Goal: Transaction & Acquisition: Purchase product/service

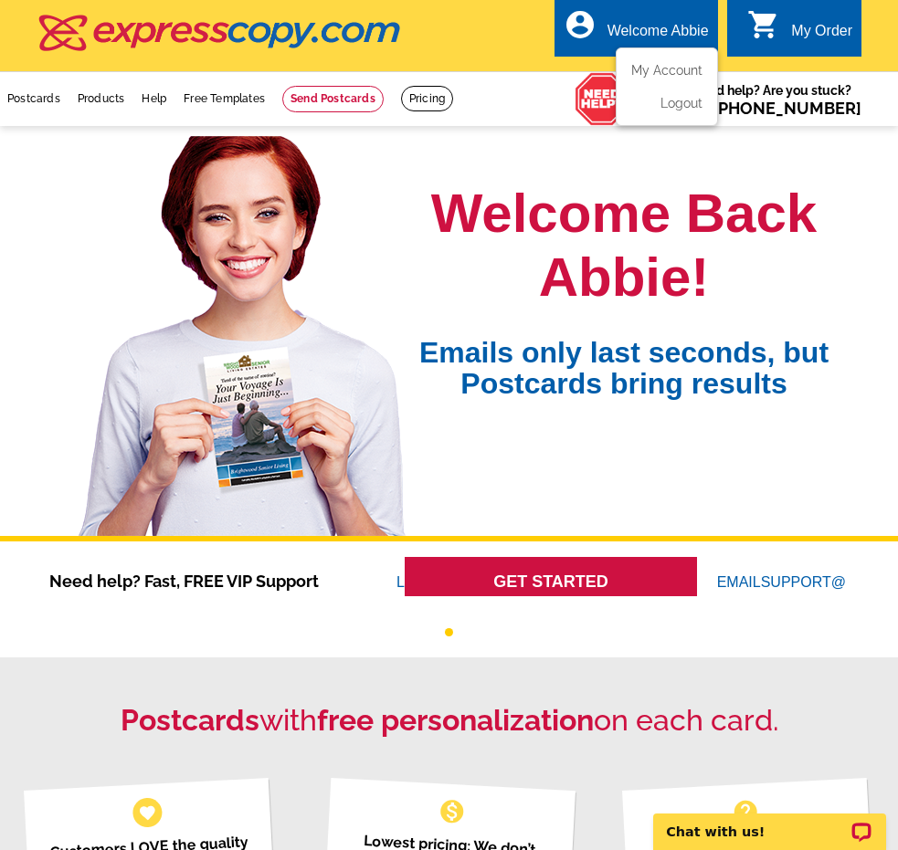
click at [665, 12] on div "account_circle Welcome Abbie My Account Logout" at bounding box center [635, 28] width 163 height 58
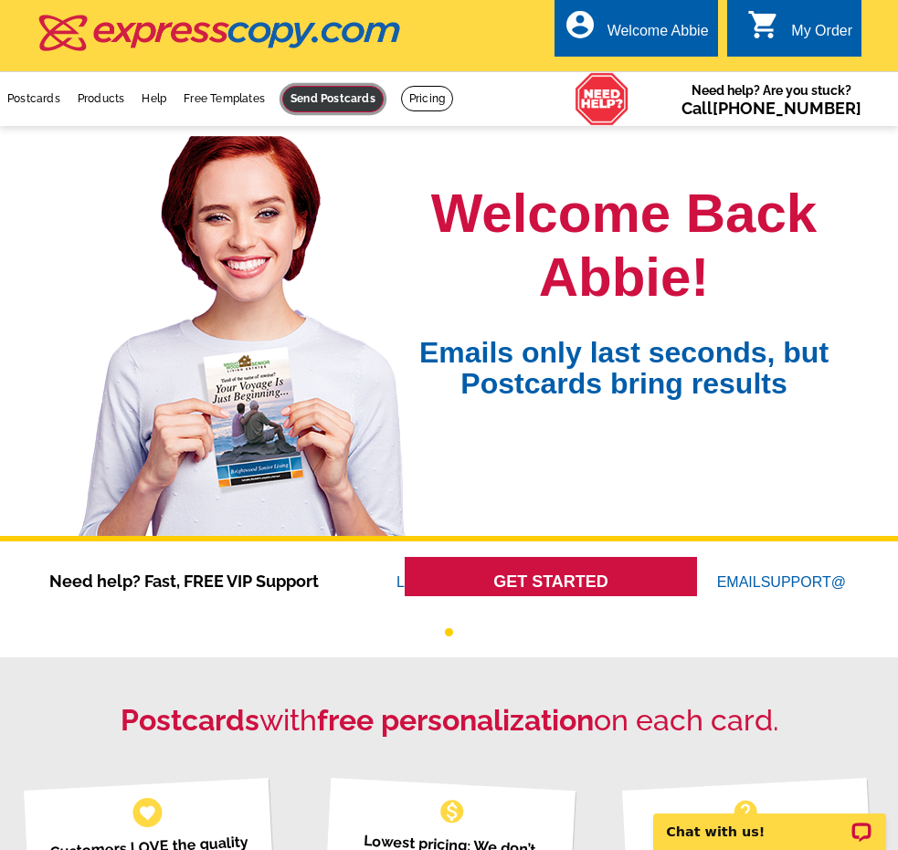
click at [332, 103] on link at bounding box center [332, 99] width 101 height 26
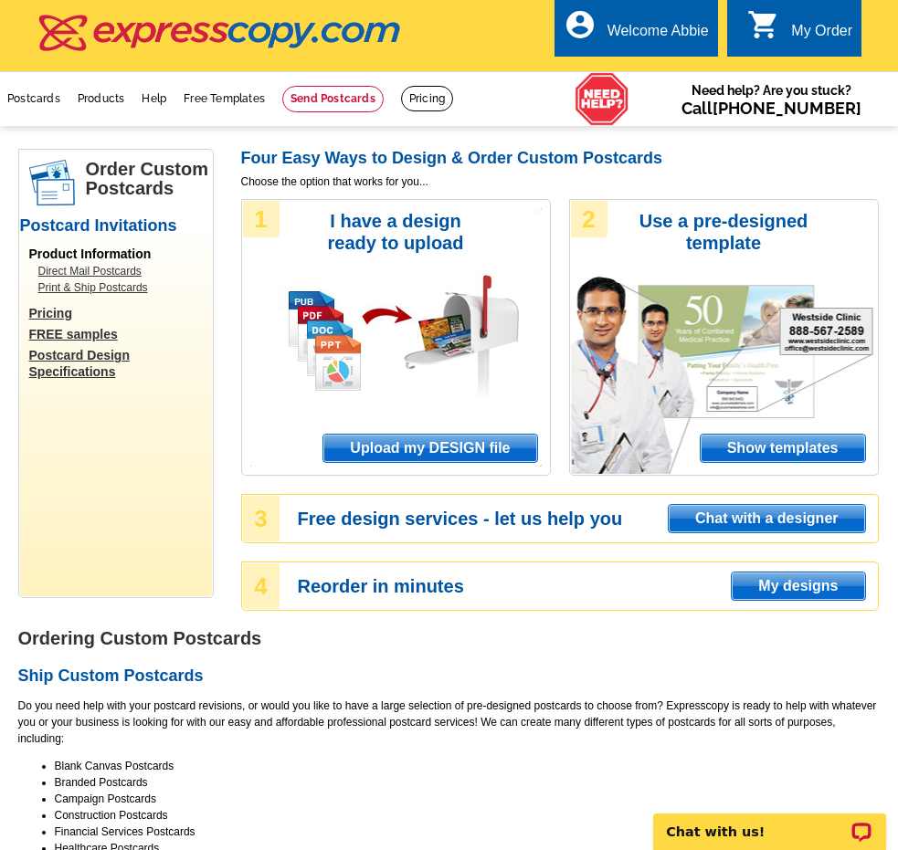
click at [485, 457] on span "Upload my DESIGN file" at bounding box center [429, 448] width 213 height 27
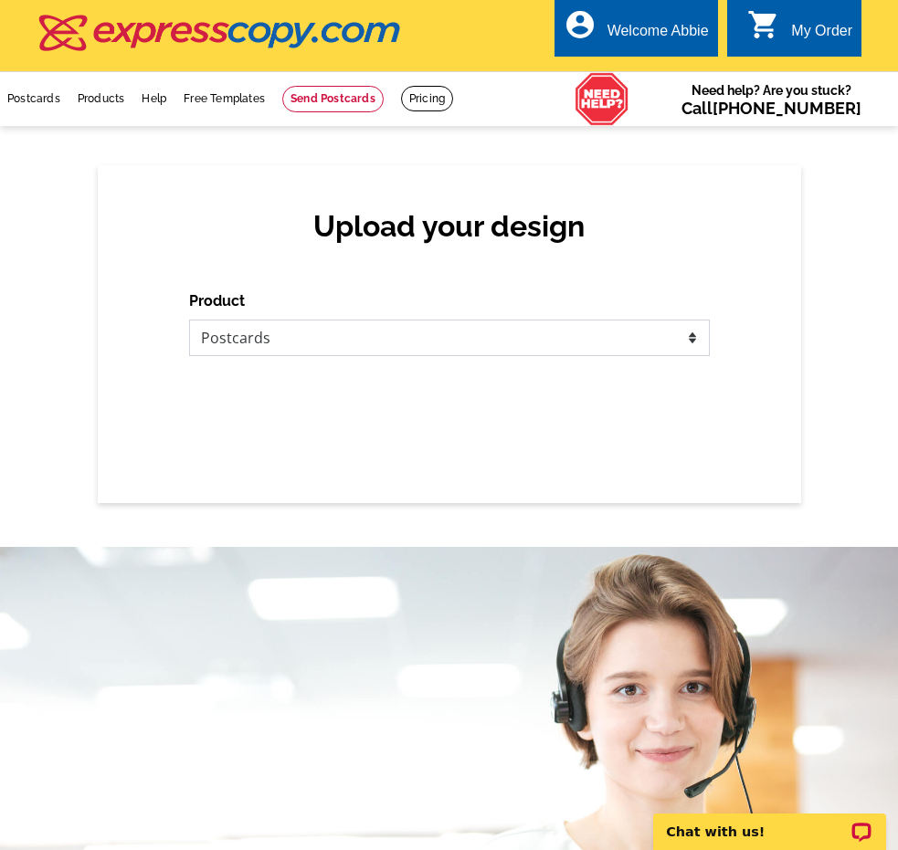
click at [291, 344] on select "Please select the type of file... Postcards Business Cards Letters and flyers G…" at bounding box center [449, 338] width 521 height 37
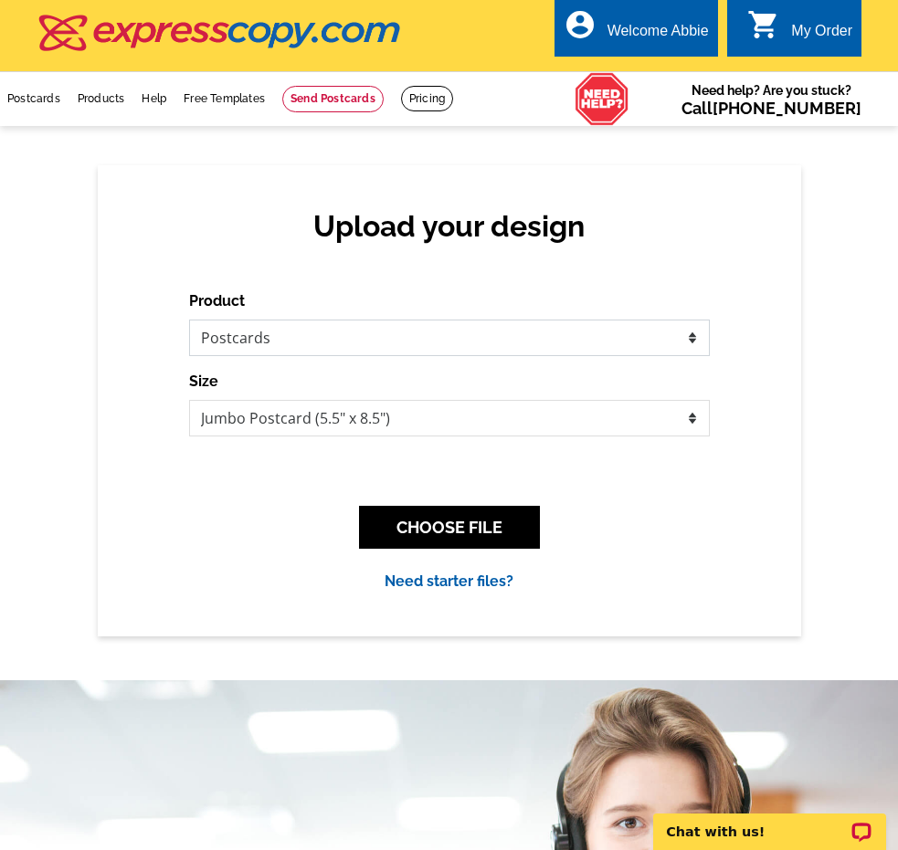
click at [189, 320] on select "Please select the type of file... Postcards Business Cards Letters and flyers G…" at bounding box center [449, 338] width 521 height 37
click at [455, 530] on button "CHOOSE FILE" at bounding box center [449, 527] width 181 height 43
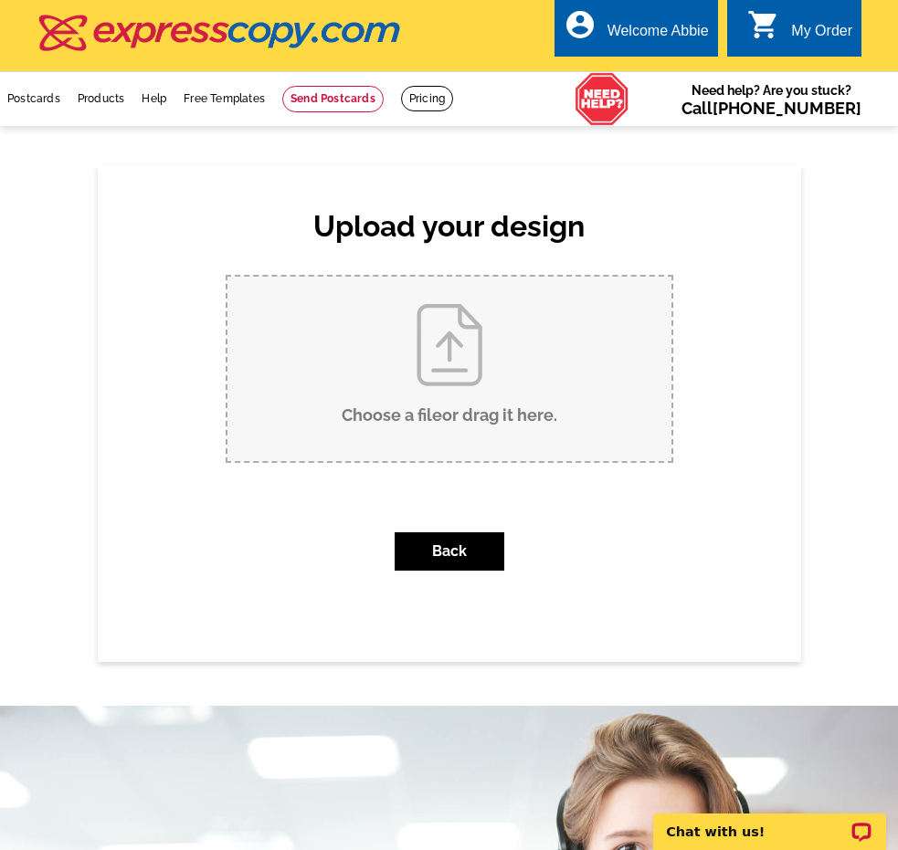
click at [458, 372] on input "Choose a file or drag it here ." at bounding box center [449, 369] width 444 height 184
type input "C:\fakepath\92 Old Ivy Rd NE #6 Just Sold Postcard.pdf"
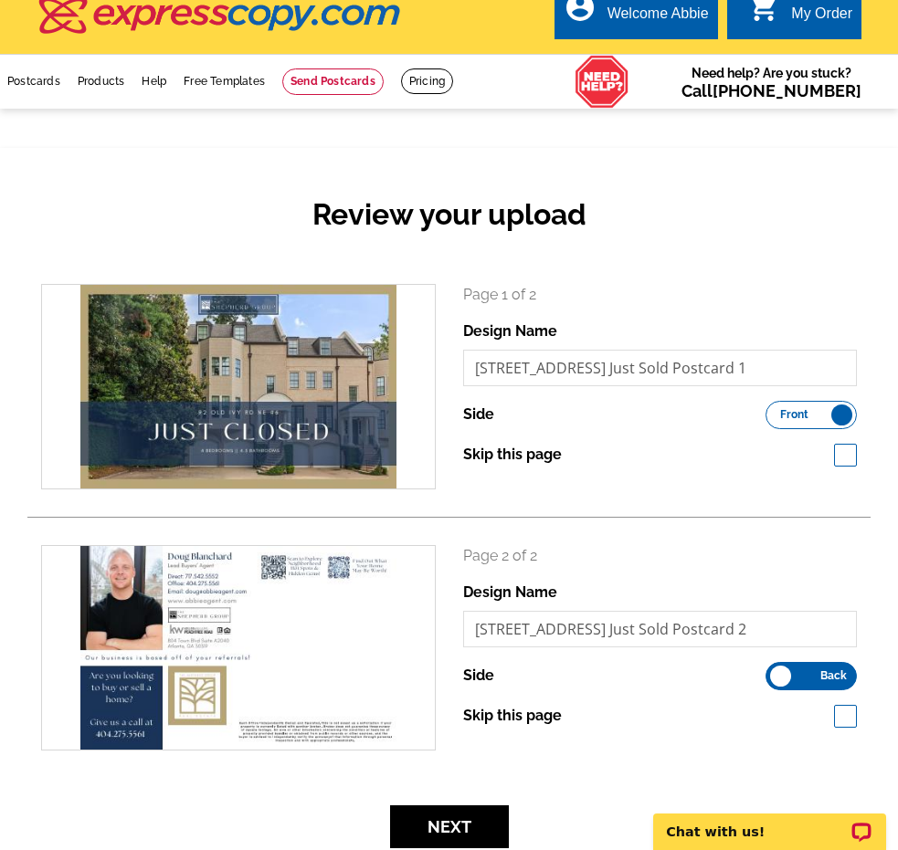
scroll to position [23, 0]
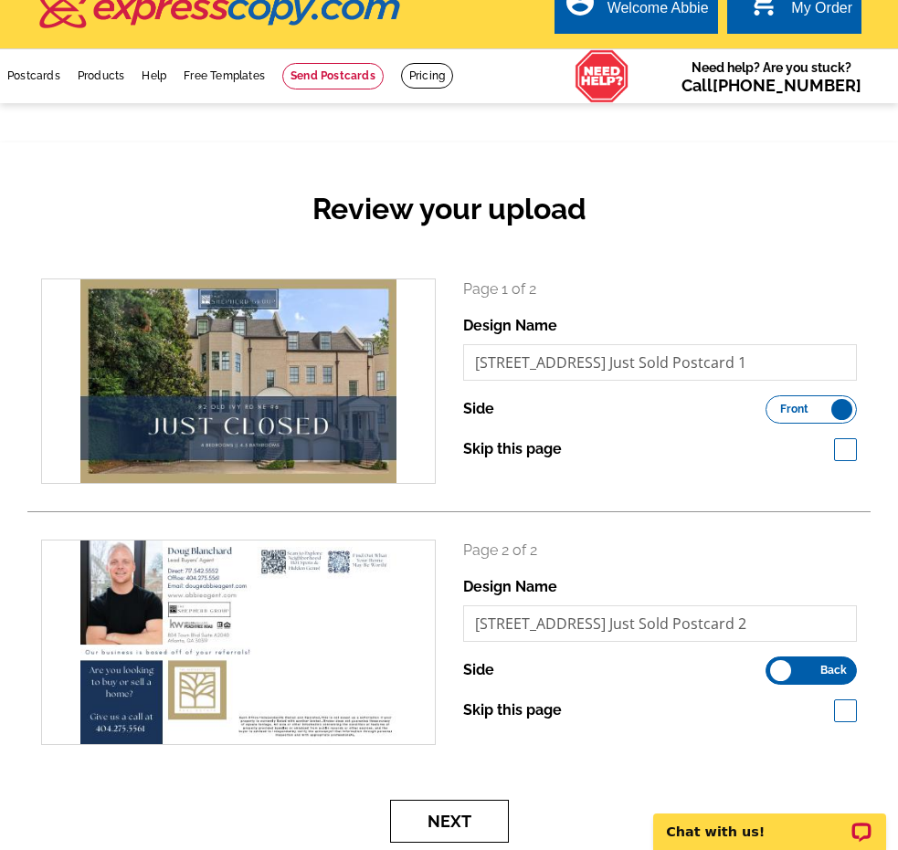
click at [471, 810] on button "Next" at bounding box center [449, 821] width 119 height 43
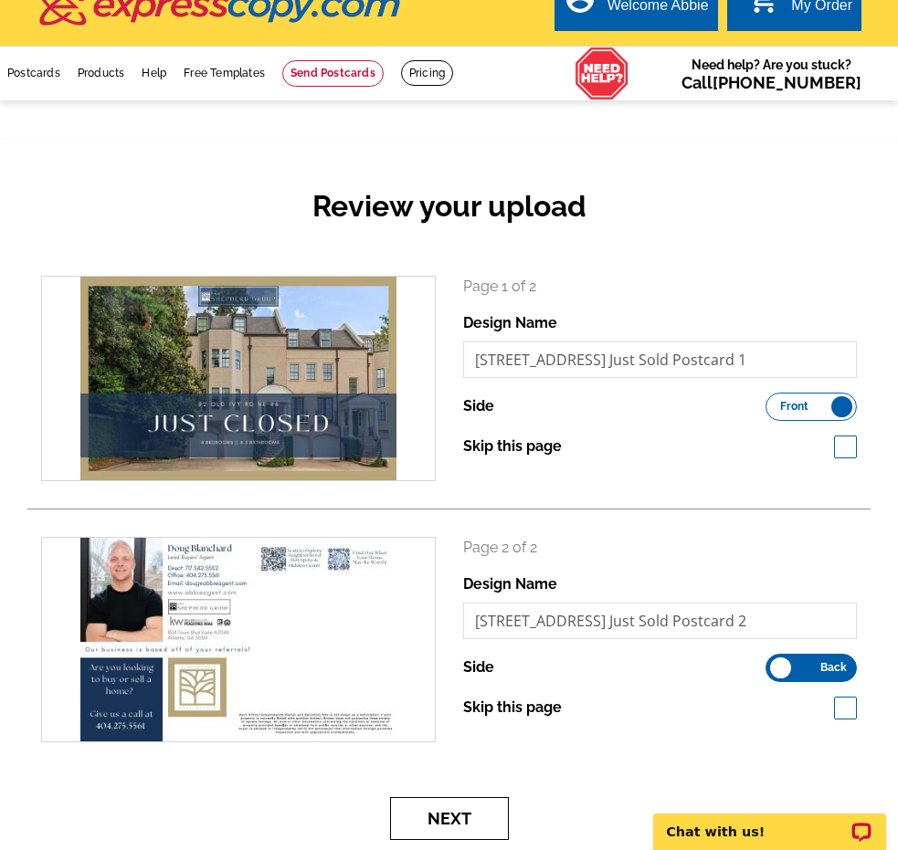
scroll to position [0, 0]
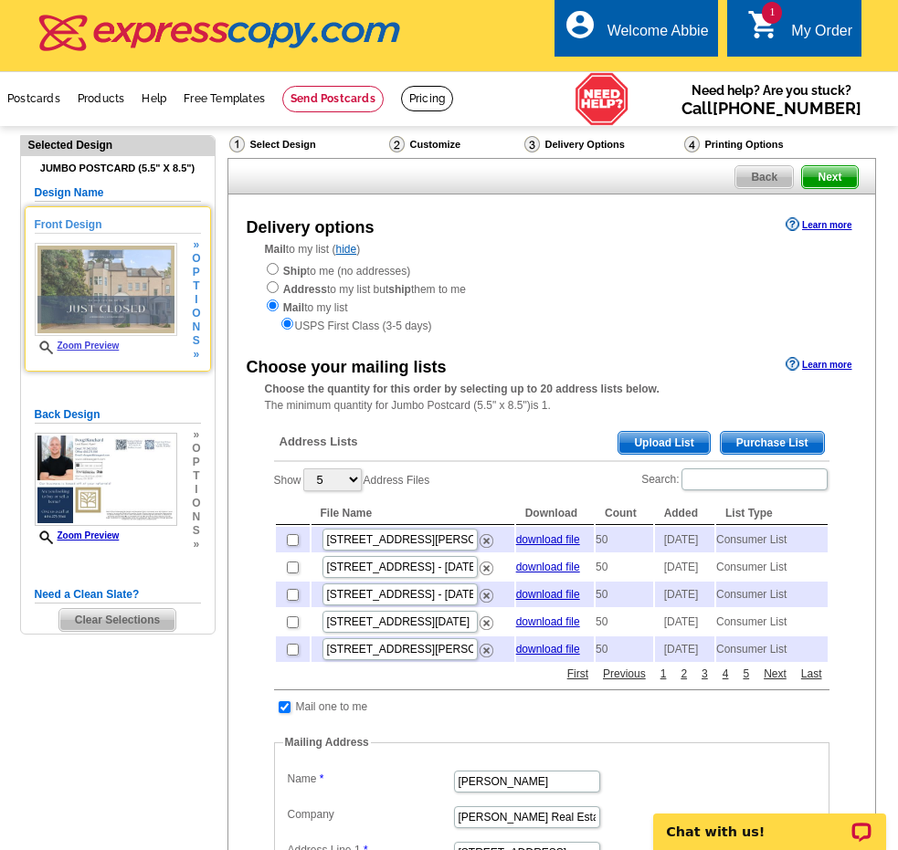
click at [103, 343] on link "Zoom Preview" at bounding box center [77, 346] width 85 height 10
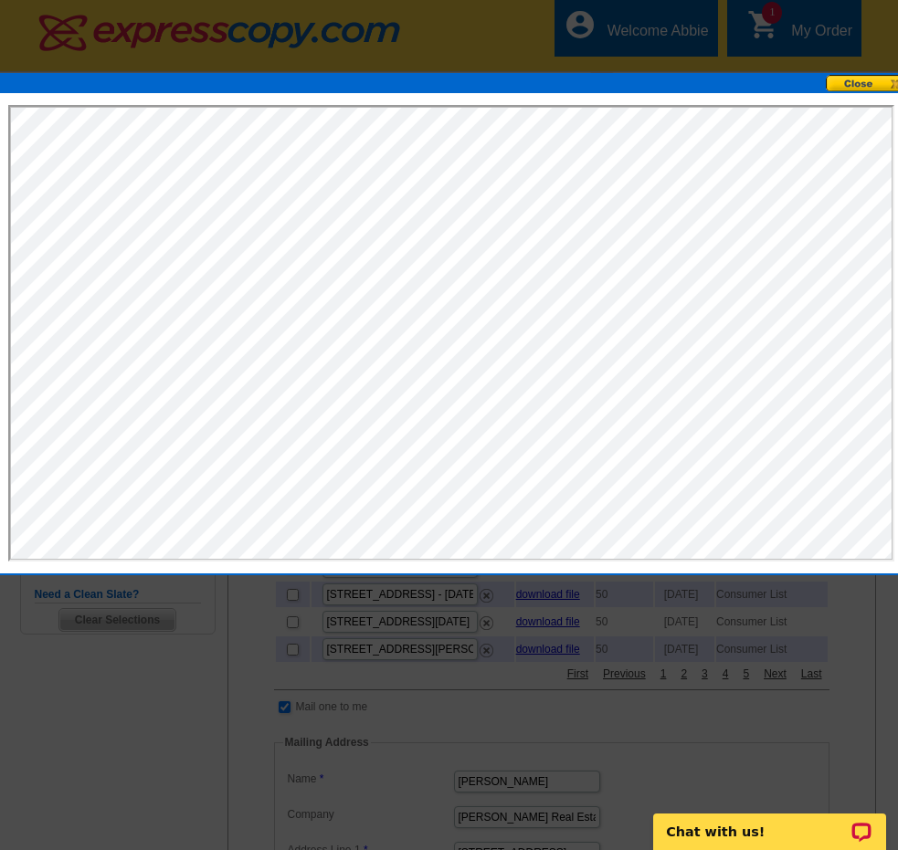
click at [869, 92] on div at bounding box center [451, 84] width 910 height 18
click at [863, 80] on button at bounding box center [866, 83] width 80 height 17
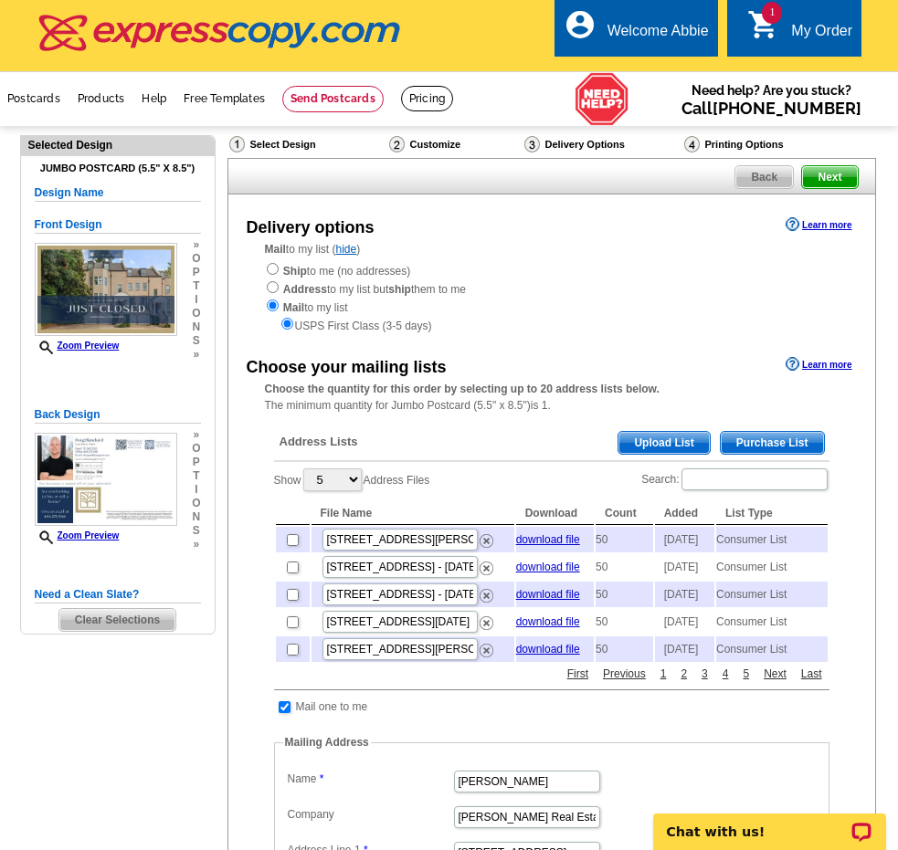
click at [774, 437] on span "Purchase List" at bounding box center [772, 443] width 103 height 22
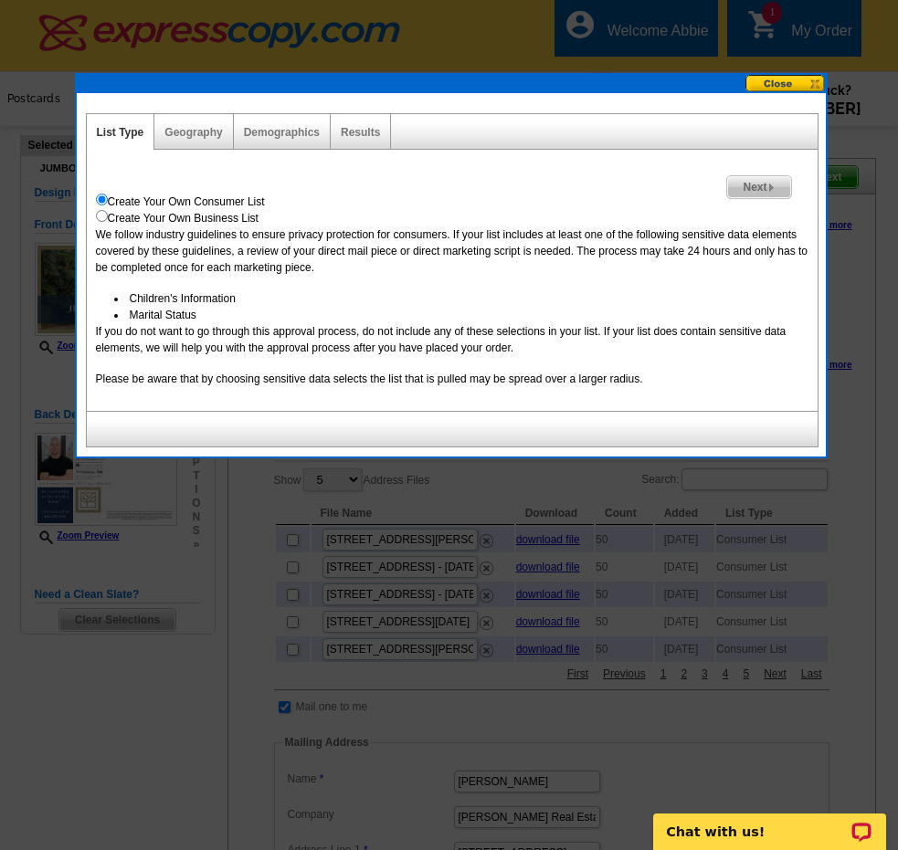
click at [741, 191] on span "Next" at bounding box center [758, 187] width 63 height 22
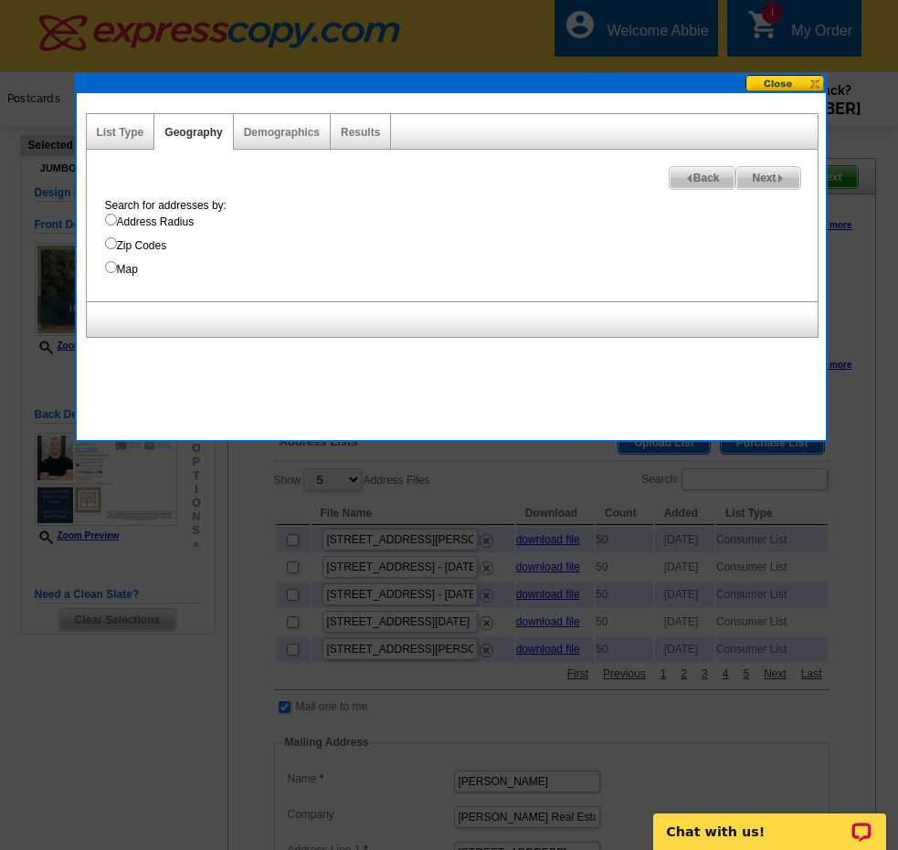
click at [167, 221] on label "Address Radius" at bounding box center [461, 222] width 712 height 16
click at [117, 221] on input "Address Radius" at bounding box center [111, 220] width 12 height 12
radio input "true"
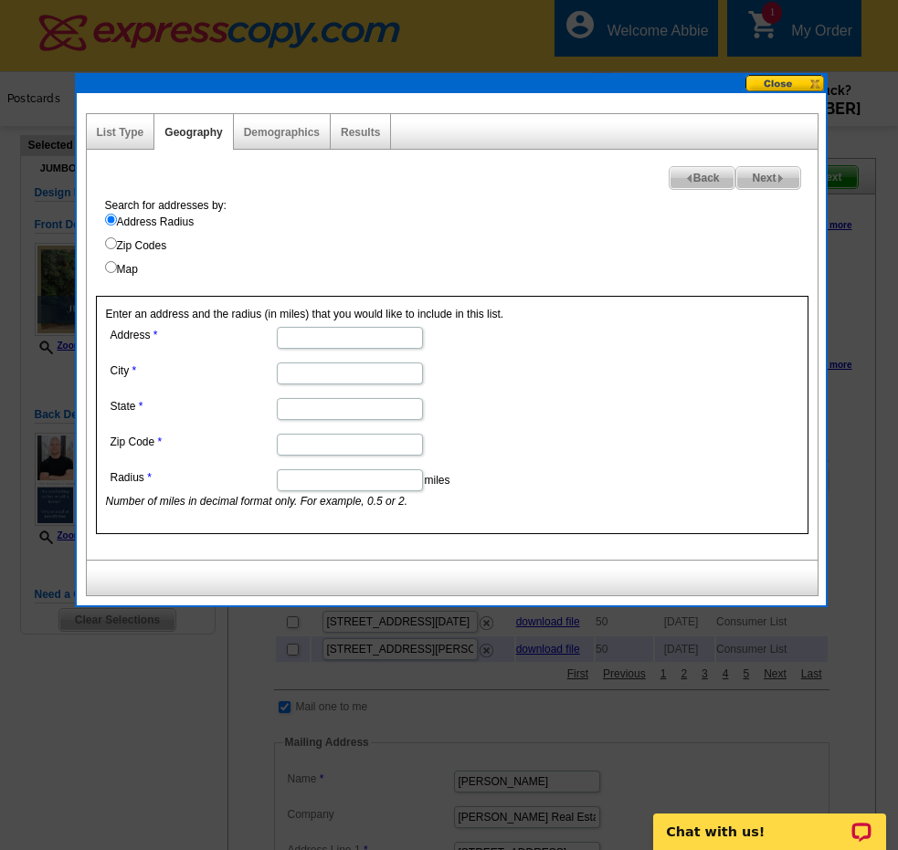
click at [317, 330] on input "Address" at bounding box center [350, 338] width 146 height 22
type input "92 Old Ivy Rd NE #6"
click at [307, 372] on input "City" at bounding box center [350, 374] width 146 height 22
type input "[GEOGRAPHIC_DATA]"
type input "GA"
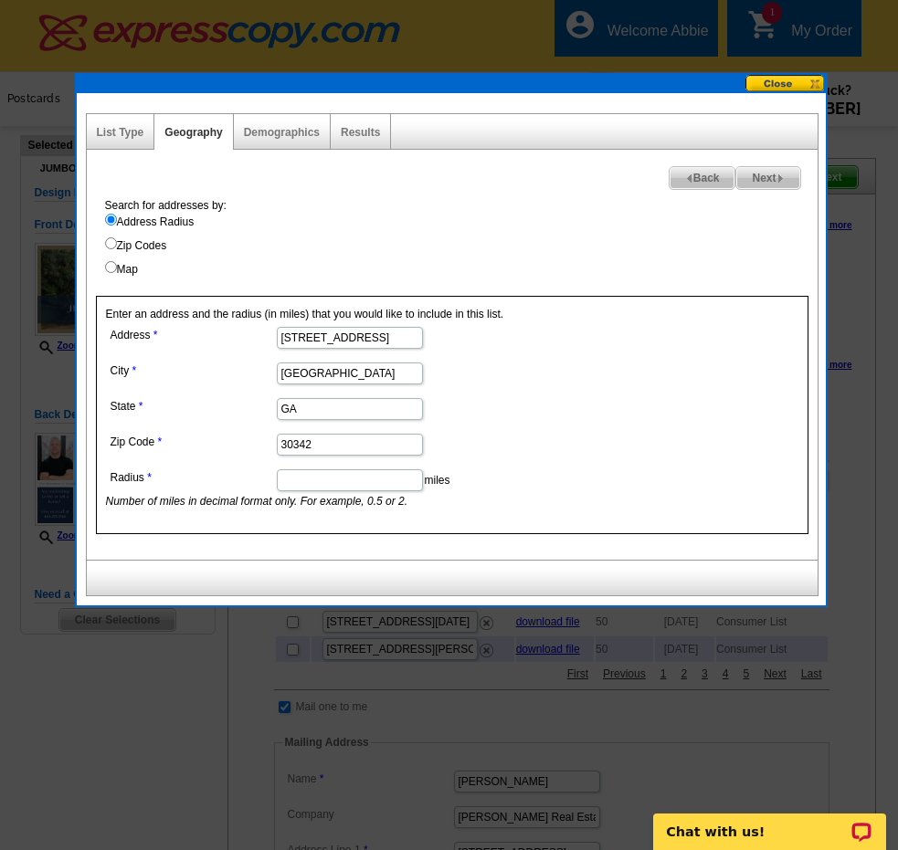
type input "30342"
click at [303, 486] on input "Radius" at bounding box center [350, 480] width 146 height 22
type input ".5"
click at [762, 172] on span "Next" at bounding box center [767, 178] width 63 height 22
select select
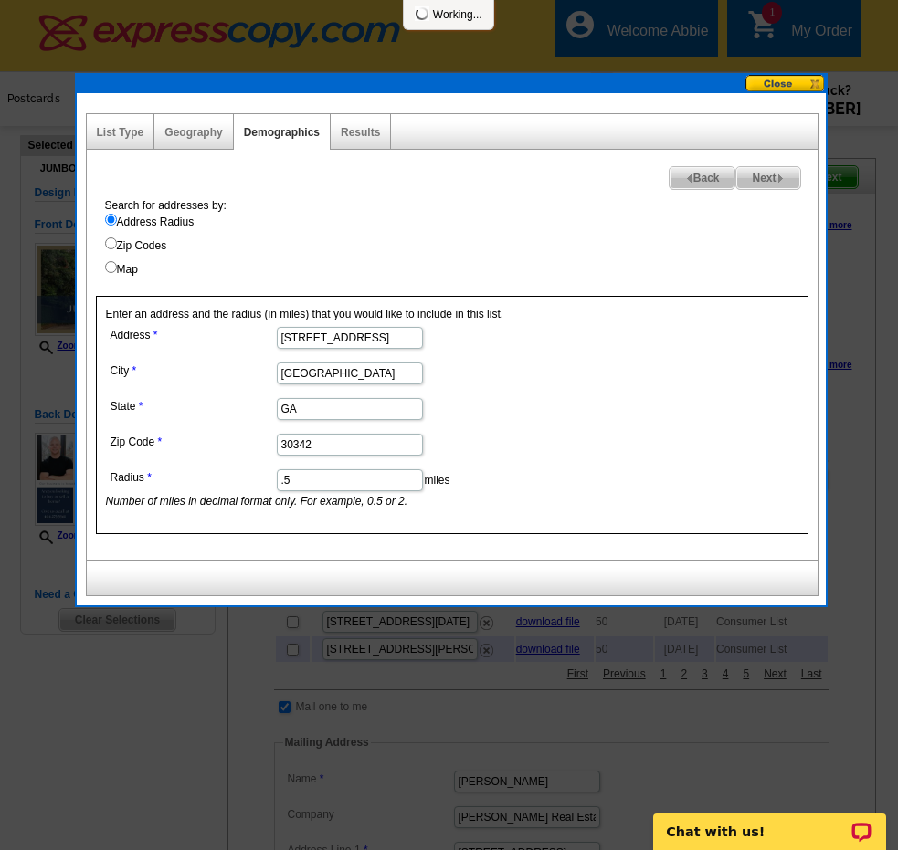
select select
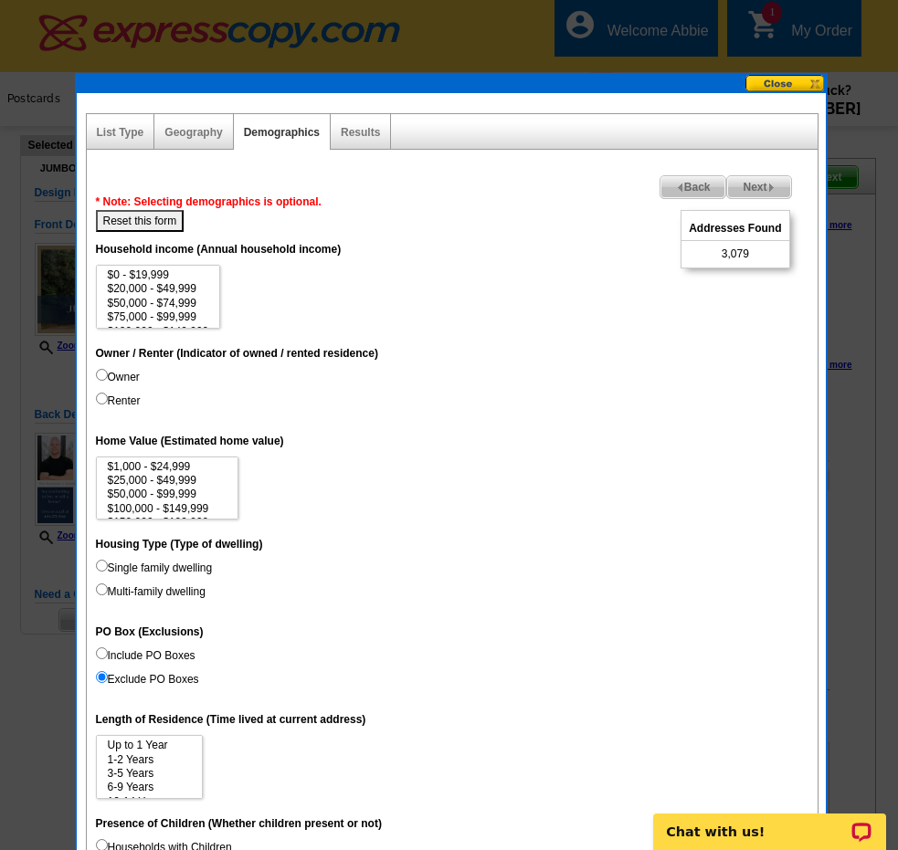
click at [751, 190] on span "Next" at bounding box center [758, 187] width 63 height 22
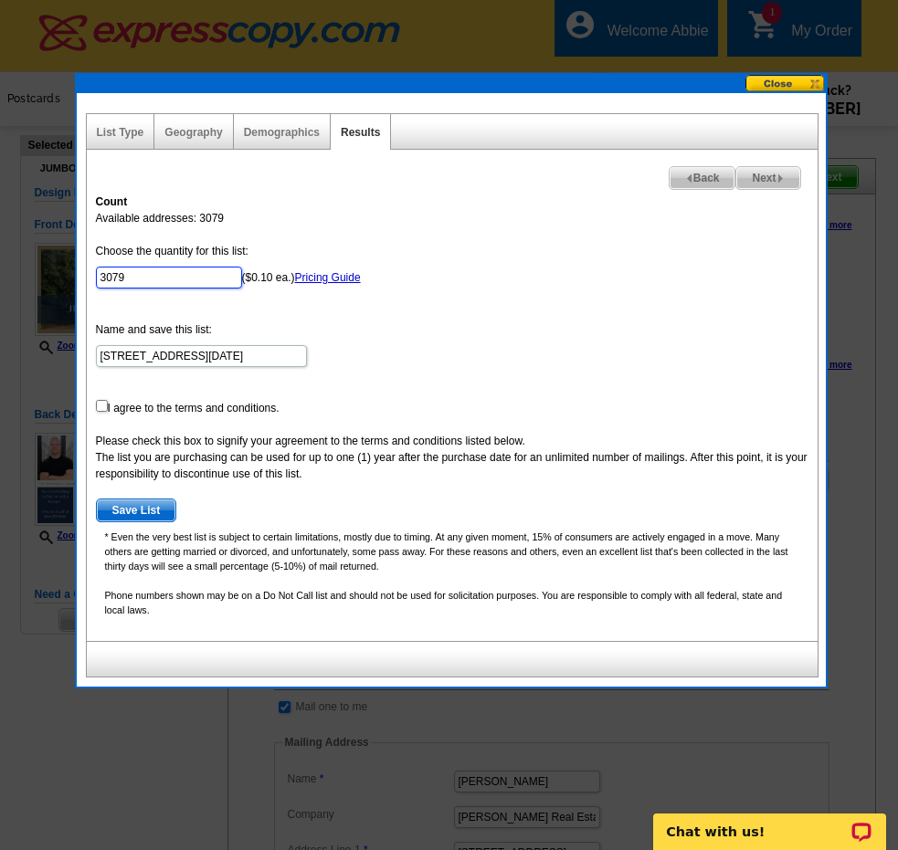
click at [146, 279] on input "3079" at bounding box center [169, 278] width 146 height 22
type input "50"
click at [409, 361] on form "Choose the quantity for this list: 50 ($0.10 ea.) Pricing Guide Name and save t…" at bounding box center [452, 382] width 712 height 279
drag, startPoint x: 220, startPoint y: 410, endPoint x: 198, endPoint y: 411, distance: 21.9
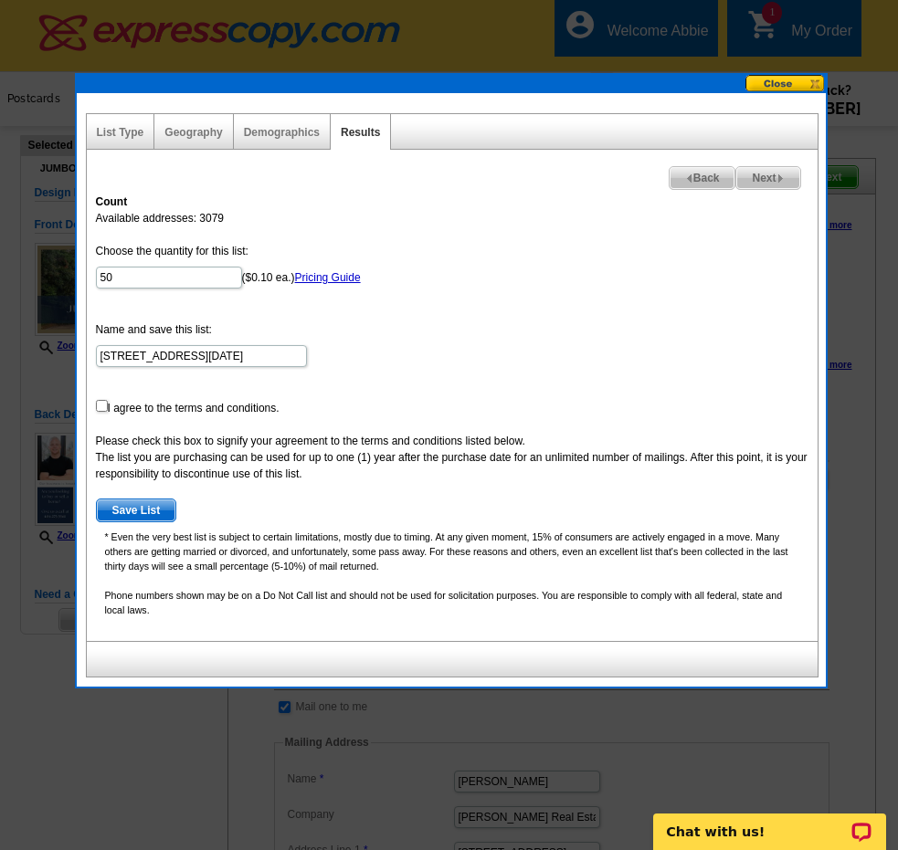
click at [220, 410] on form "Choose the quantity for this list: 50 ($0.10 ea.) Pricing Guide Name and save t…" at bounding box center [452, 382] width 712 height 279
click at [97, 416] on form "Choose the quantity for this list: 50 ($0.10 ea.) Pricing Guide Name and save t…" at bounding box center [452, 382] width 712 height 279
click at [98, 405] on input "checkbox" at bounding box center [102, 406] width 12 height 12
checkbox input "true"
click at [134, 504] on span "Save List" at bounding box center [136, 511] width 79 height 22
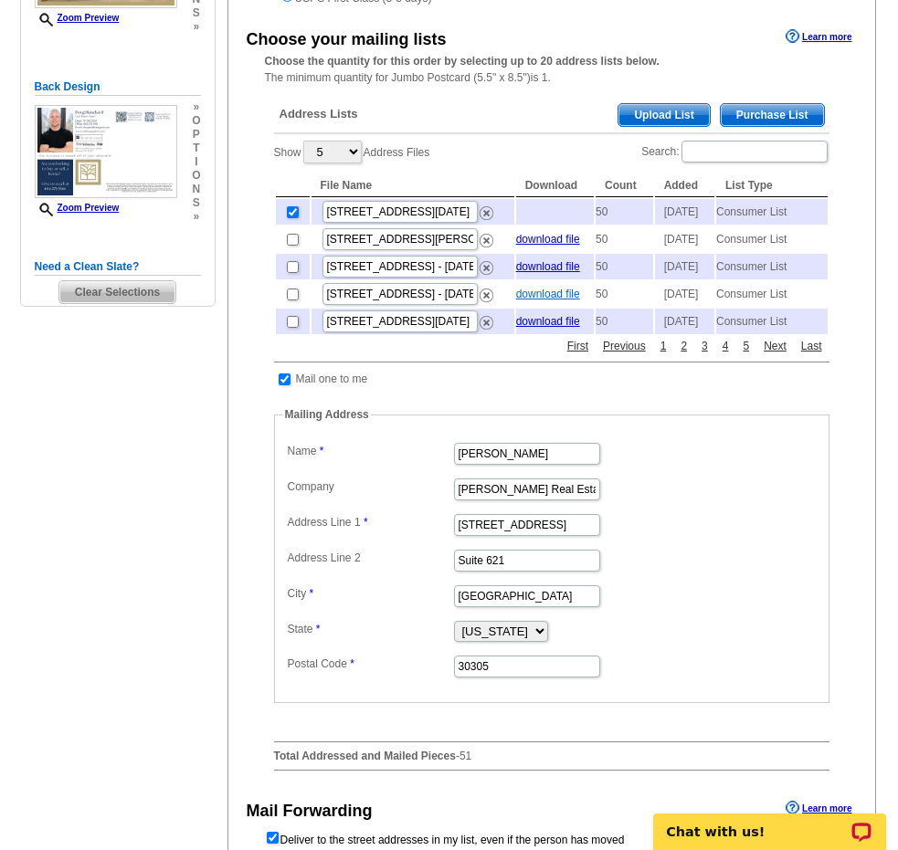
scroll to position [330, 0]
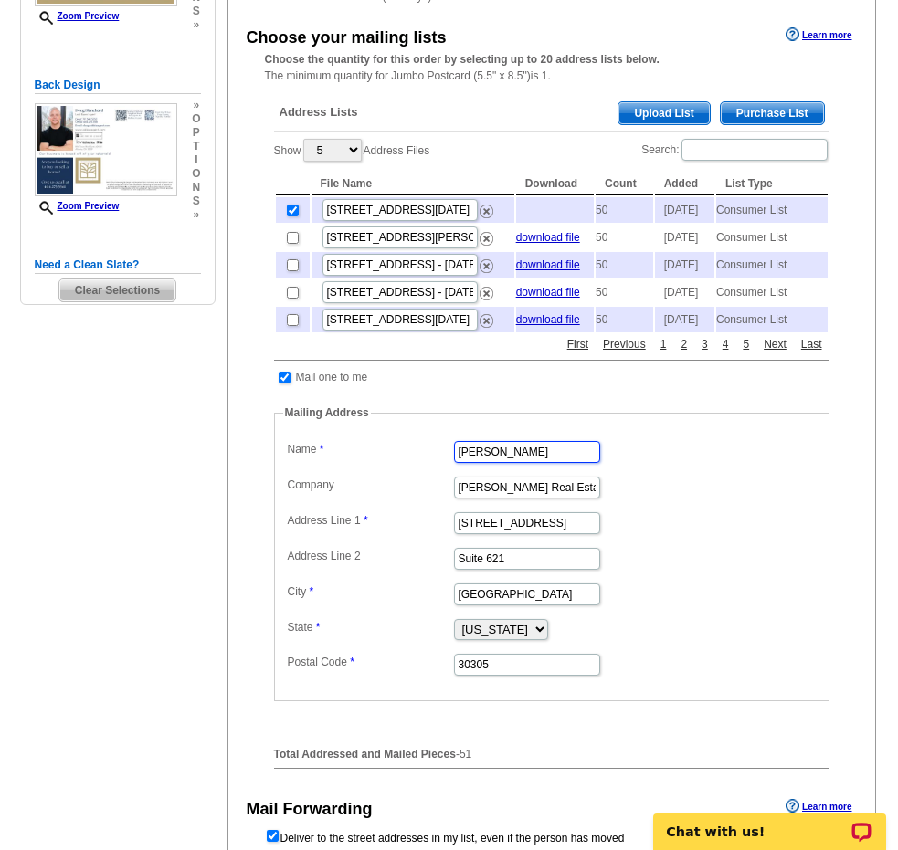
click at [500, 463] on input "[PERSON_NAME]" at bounding box center [527, 452] width 146 height 22
type input "Doug Blanchard"
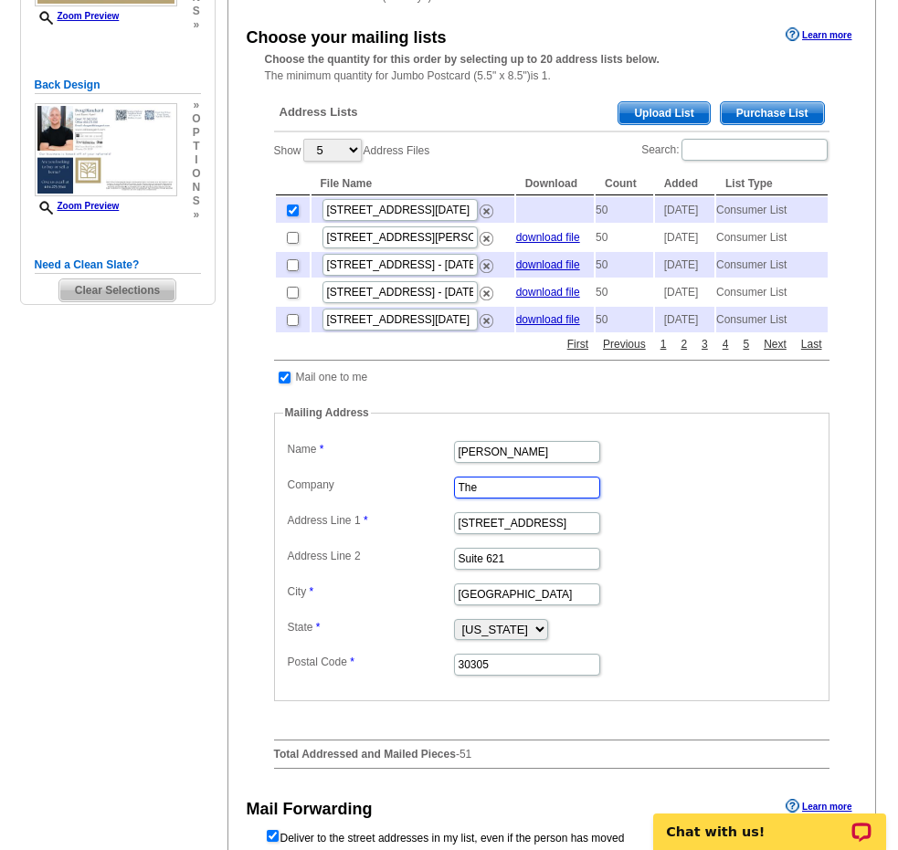
type input "The Shepherd Group"
click at [658, 536] on dd "2970 Peachtree Rd" at bounding box center [551, 522] width 537 height 28
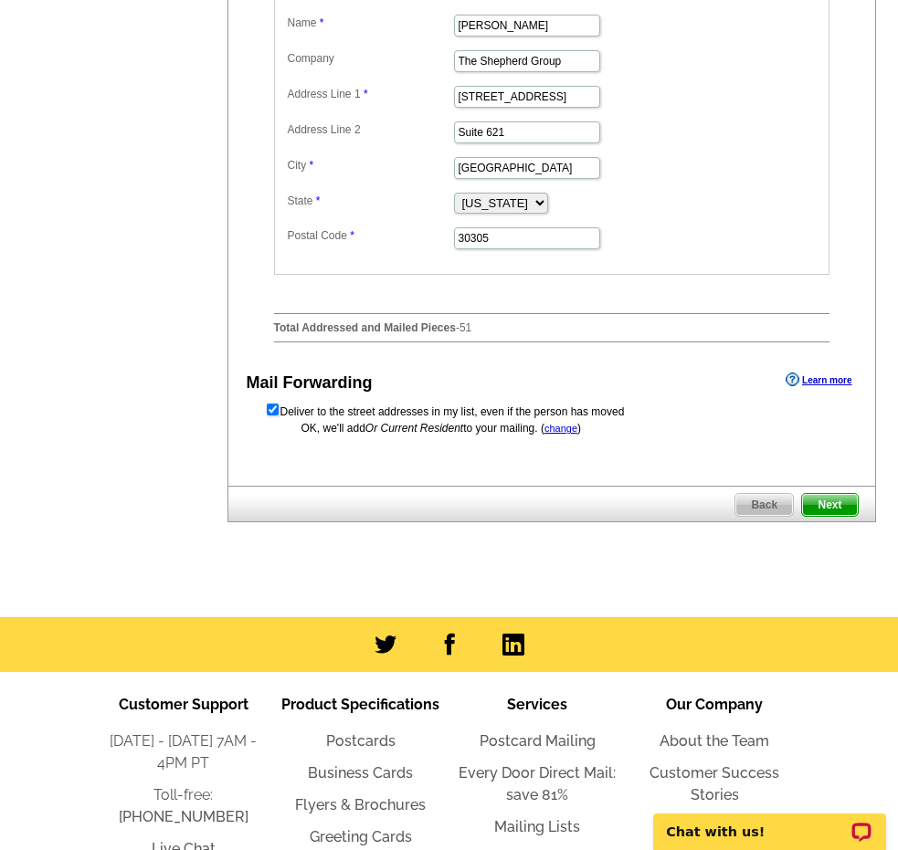
scroll to position [759, 0]
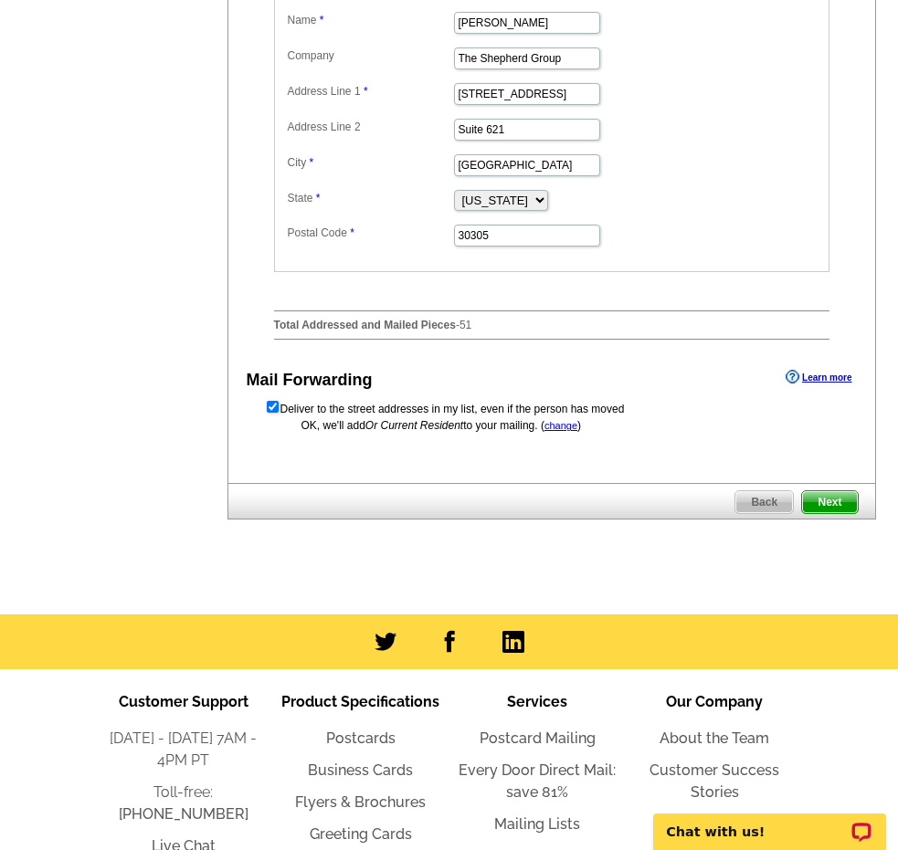
click at [822, 513] on span "Next" at bounding box center [829, 502] width 55 height 22
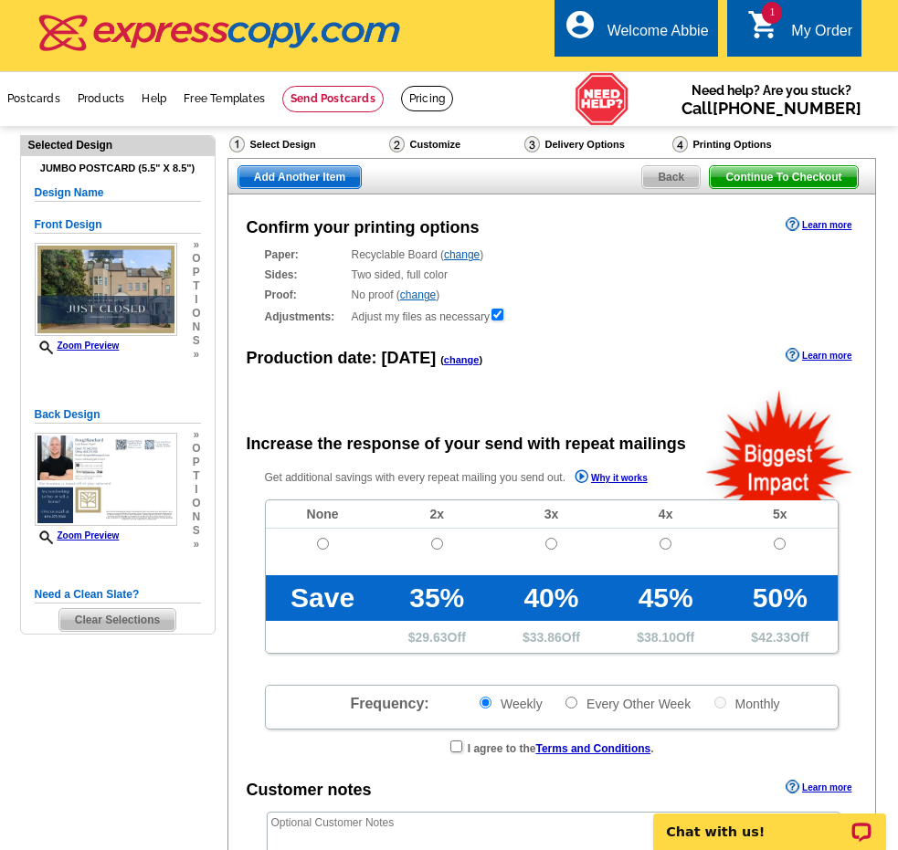
radio input "false"
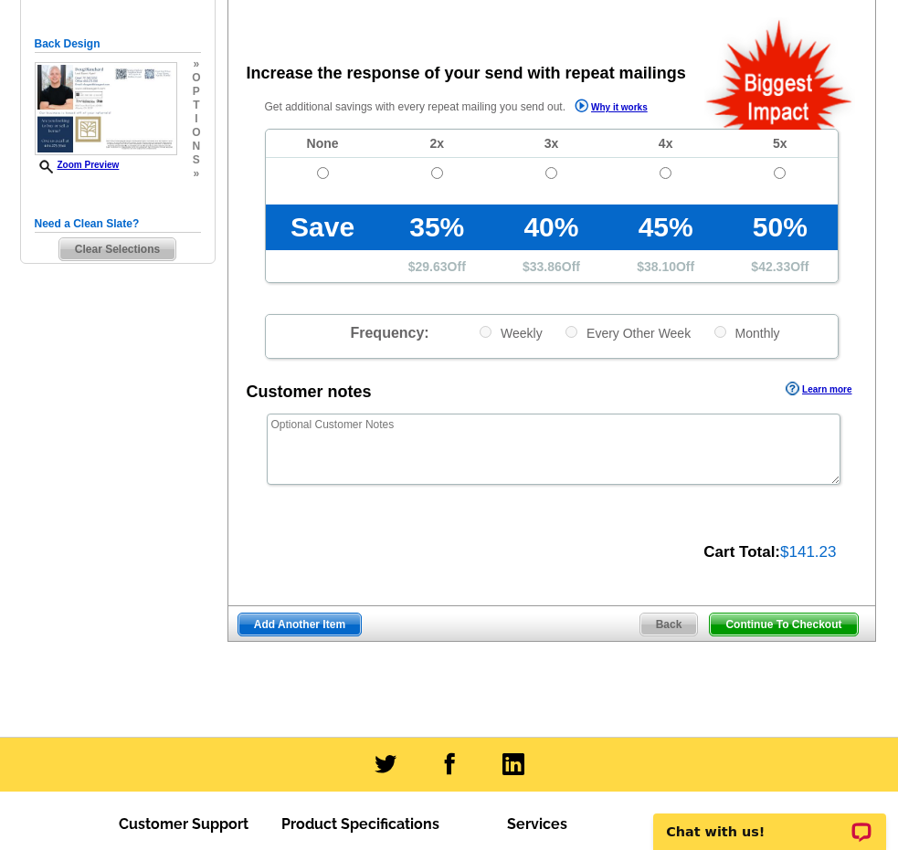
scroll to position [374, 0]
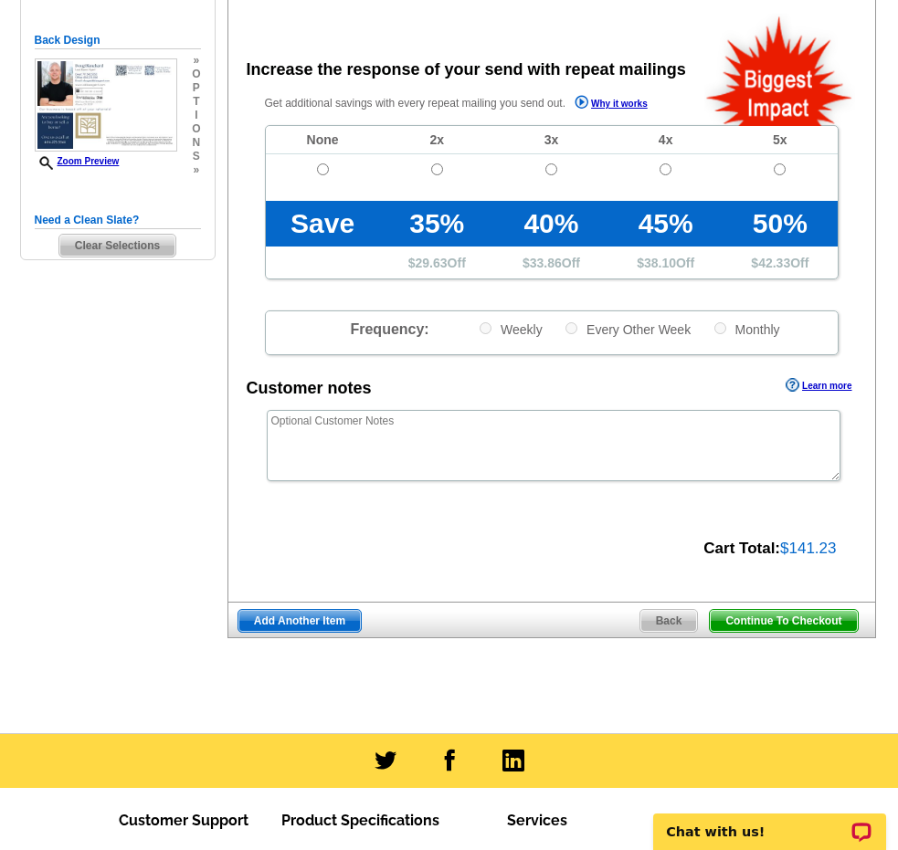
click at [782, 616] on span "Continue To Checkout" at bounding box center [783, 621] width 147 height 22
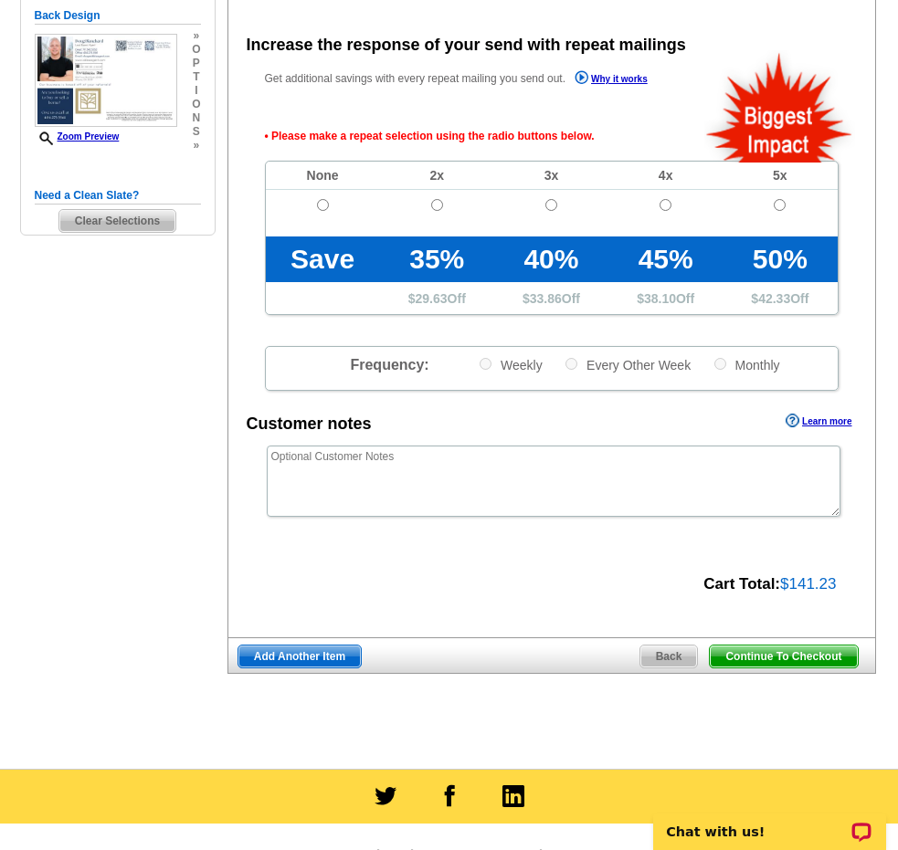
scroll to position [400, 0]
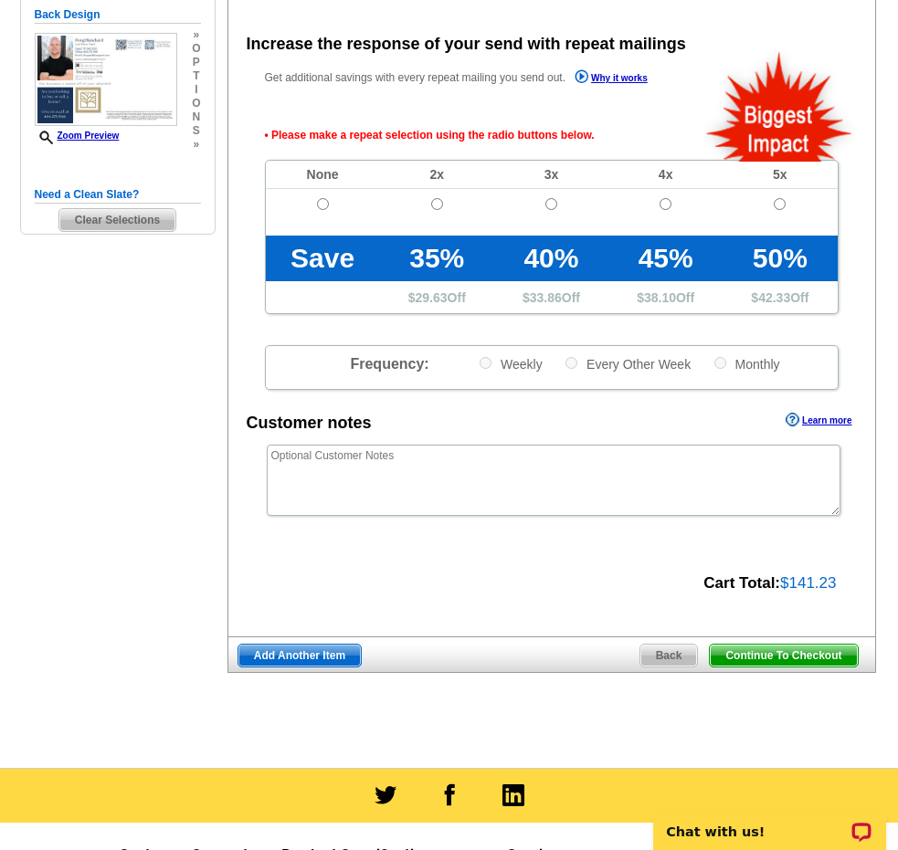
click at [321, 195] on td at bounding box center [323, 212] width 114 height 47
click at [322, 204] on input "radio" at bounding box center [323, 204] width 12 height 12
radio input "true"
click at [777, 659] on span "Continue To Checkout" at bounding box center [783, 656] width 147 height 22
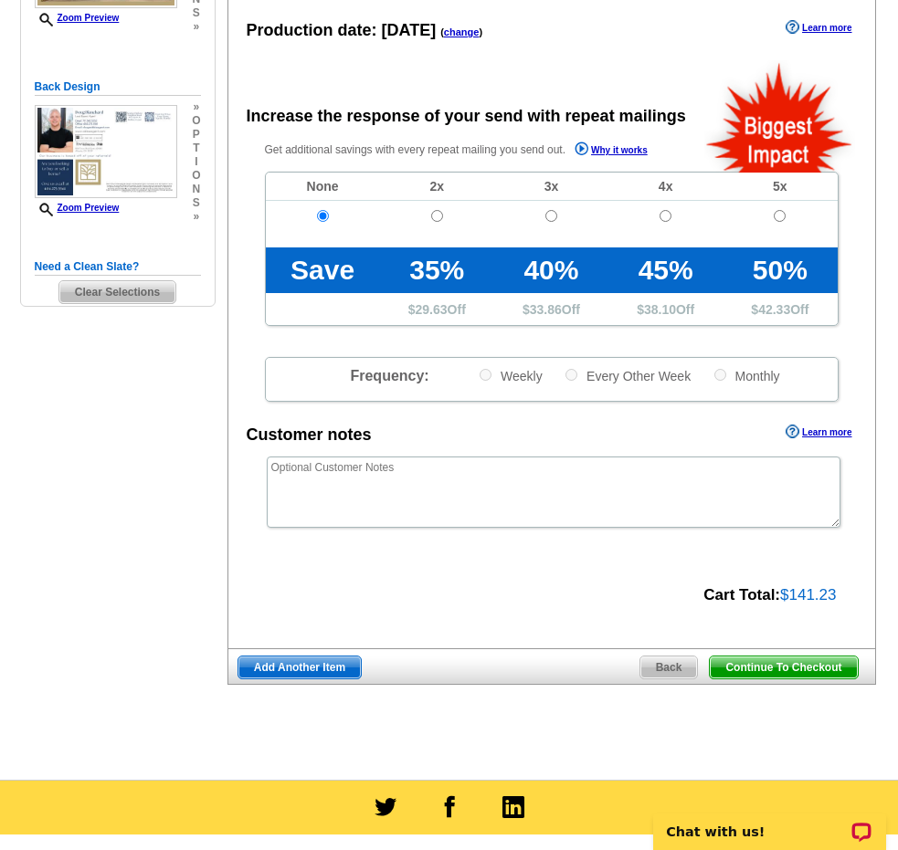
scroll to position [332, 0]
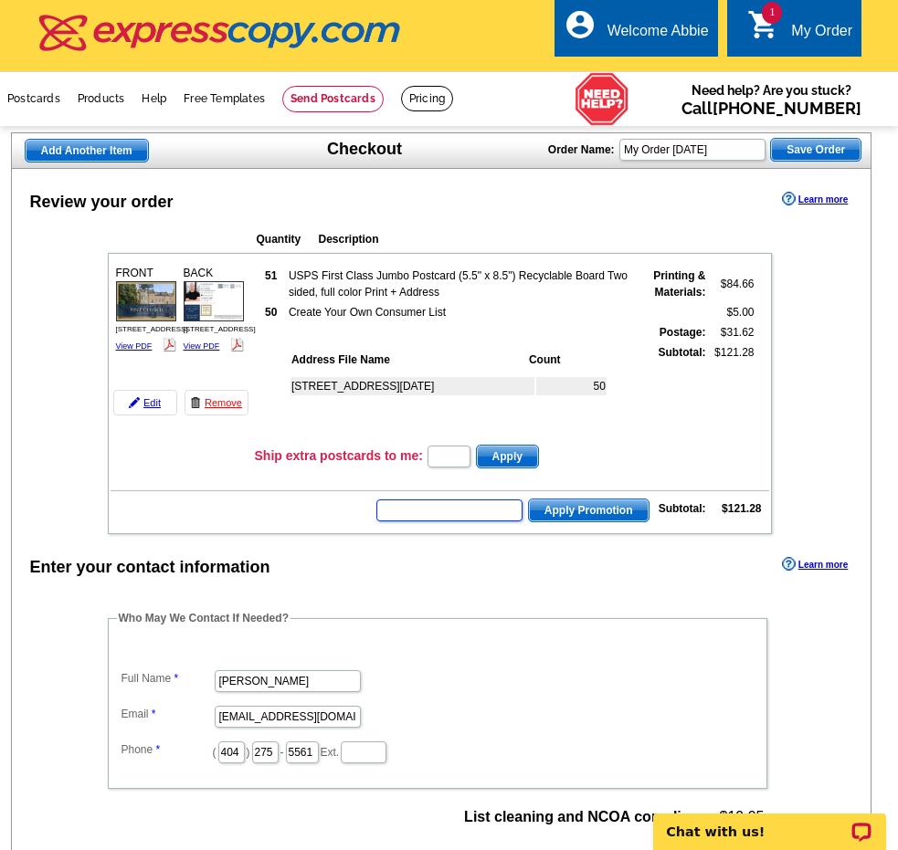
click at [479, 504] on input "text" at bounding box center [449, 511] width 146 height 22
click at [474, 510] on input "text" at bounding box center [449, 511] width 146 height 22
type input "SMSf50"
click at [647, 503] on span "Apply Promotion" at bounding box center [589, 511] width 120 height 22
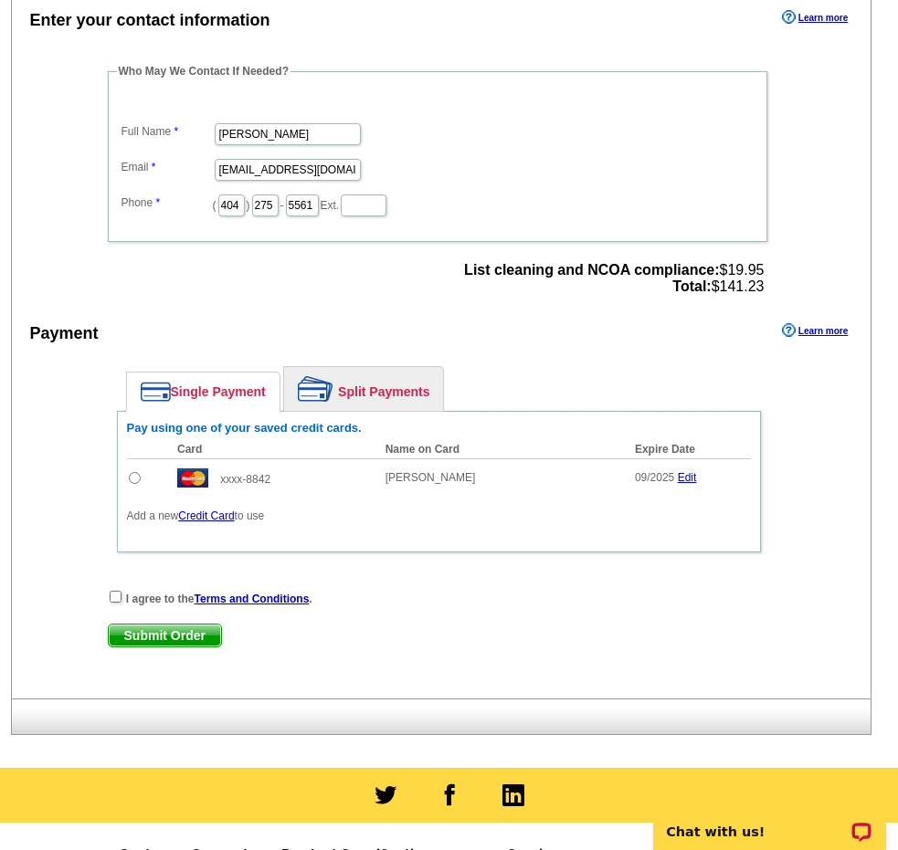
scroll to position [605, 0]
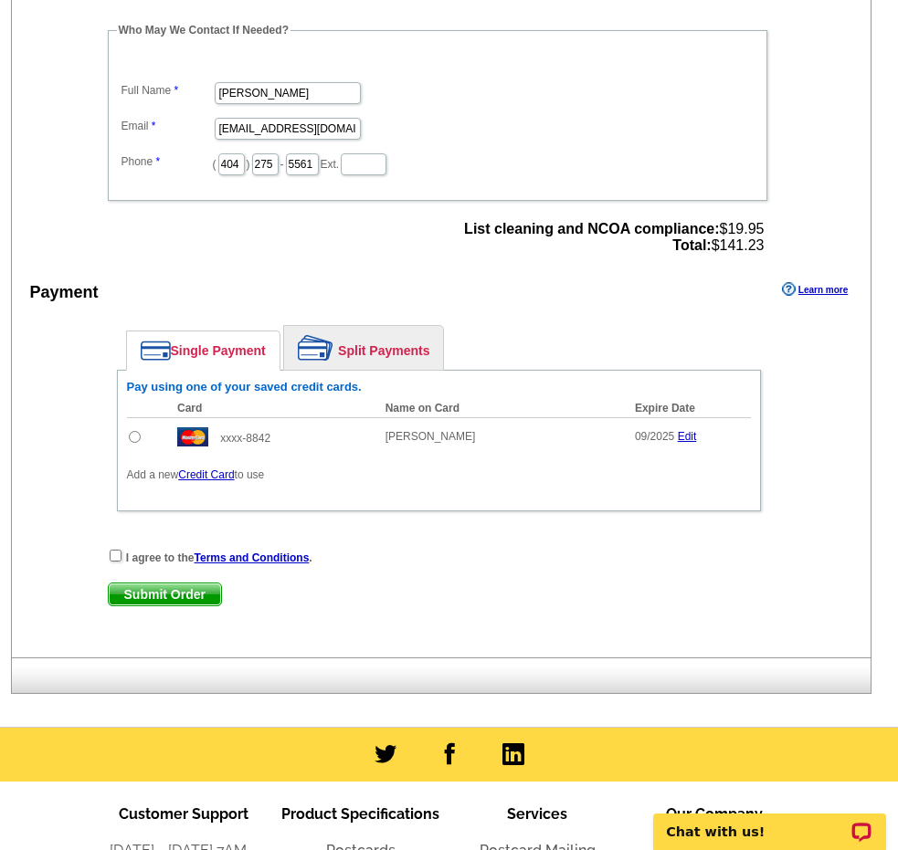
click at [689, 436] on link "Edit" at bounding box center [687, 436] width 19 height 13
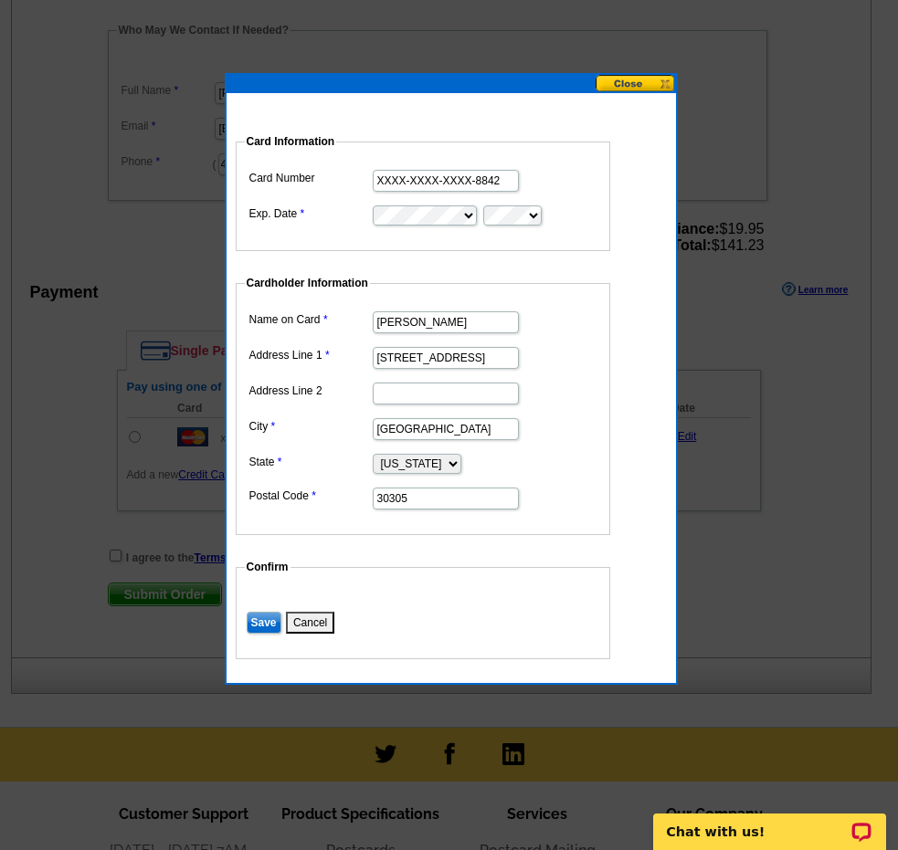
click at [427, 170] on input "XXXX-XXXX-XXXX-8842" at bounding box center [446, 181] width 146 height 22
click at [427, 173] on input "XXXX-XXXX-XXXX-8842" at bounding box center [446, 181] width 146 height 22
click at [427, 181] on input "XXXX-XXXX-XXXX-8842" at bounding box center [446, 181] width 146 height 22
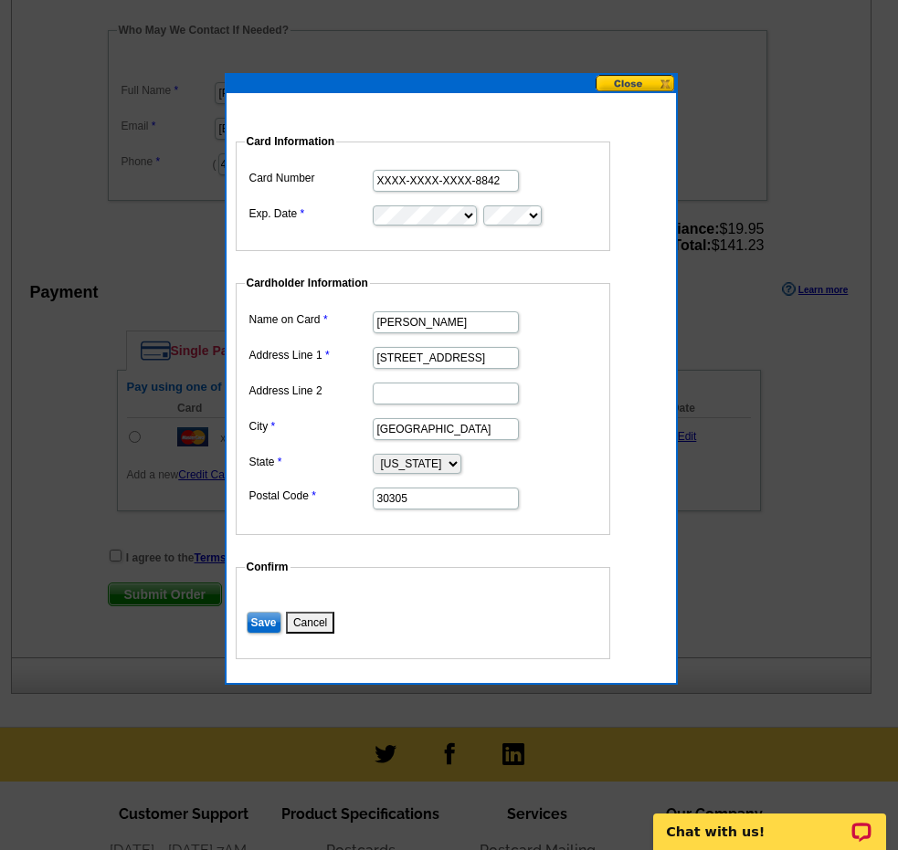
click at [427, 181] on input "XXXX-XXXX-XXXX-8842" at bounding box center [446, 181] width 146 height 22
click at [427, 180] on input "XXXX-XXXX-XXXX-8842" at bounding box center [446, 181] width 146 height 22
click at [567, 250] on fieldset "Card Information Card Number XXXX-XXXX-XXXX-8842 Exp. Date" at bounding box center [423, 192] width 374 height 118
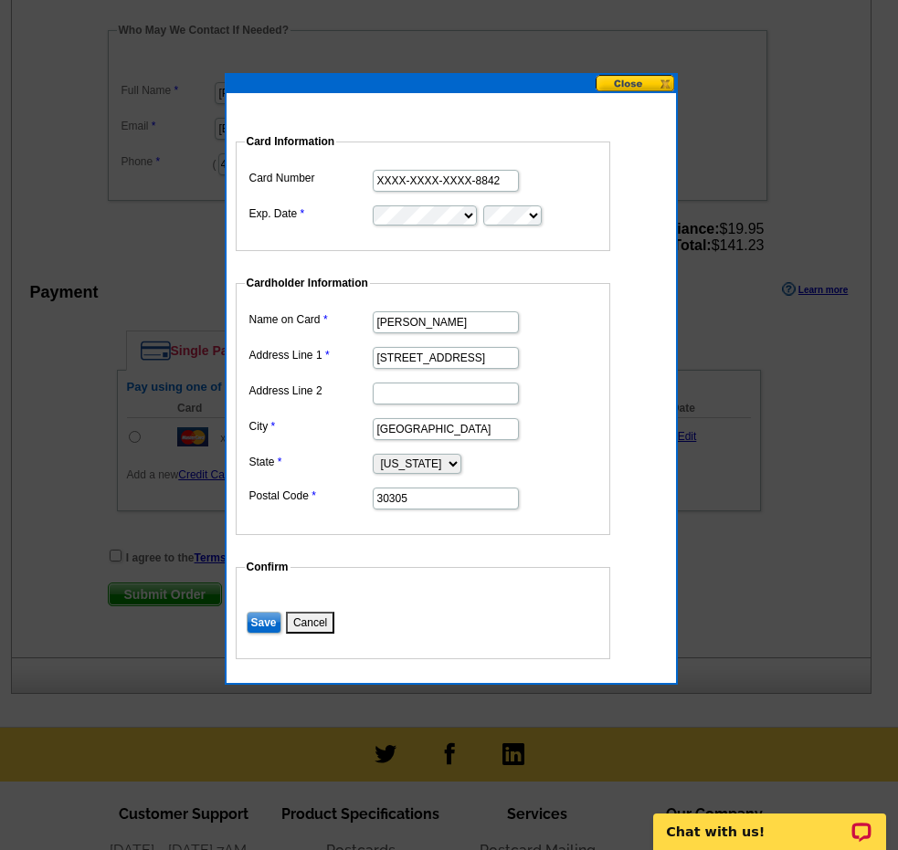
click at [538, 227] on fieldset "Card Information Card Number XXXX-XXXX-XXXX-8842 Exp. Date" at bounding box center [423, 192] width 374 height 118
click at [532, 226] on dd at bounding box center [423, 214] width 356 height 26
click at [270, 617] on input "Save" at bounding box center [264, 623] width 35 height 22
click at [648, 82] on button at bounding box center [635, 83] width 80 height 17
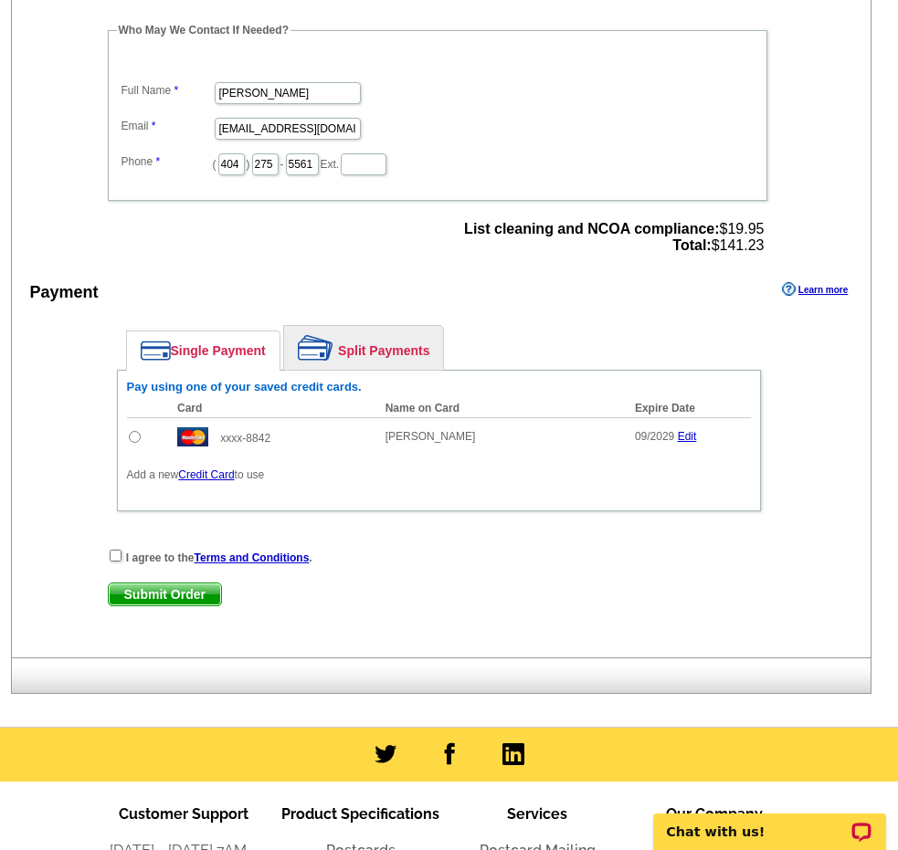
click at [136, 553] on strong "I agree to the Terms and Conditions ." at bounding box center [219, 558] width 186 height 13
drag, startPoint x: 118, startPoint y: 550, endPoint x: 141, endPoint y: 604, distance: 58.5
click at [119, 557] on input "checkbox" at bounding box center [116, 556] width 12 height 12
checkbox input "true"
click at [141, 604] on span "Submit Order" at bounding box center [165, 595] width 112 height 22
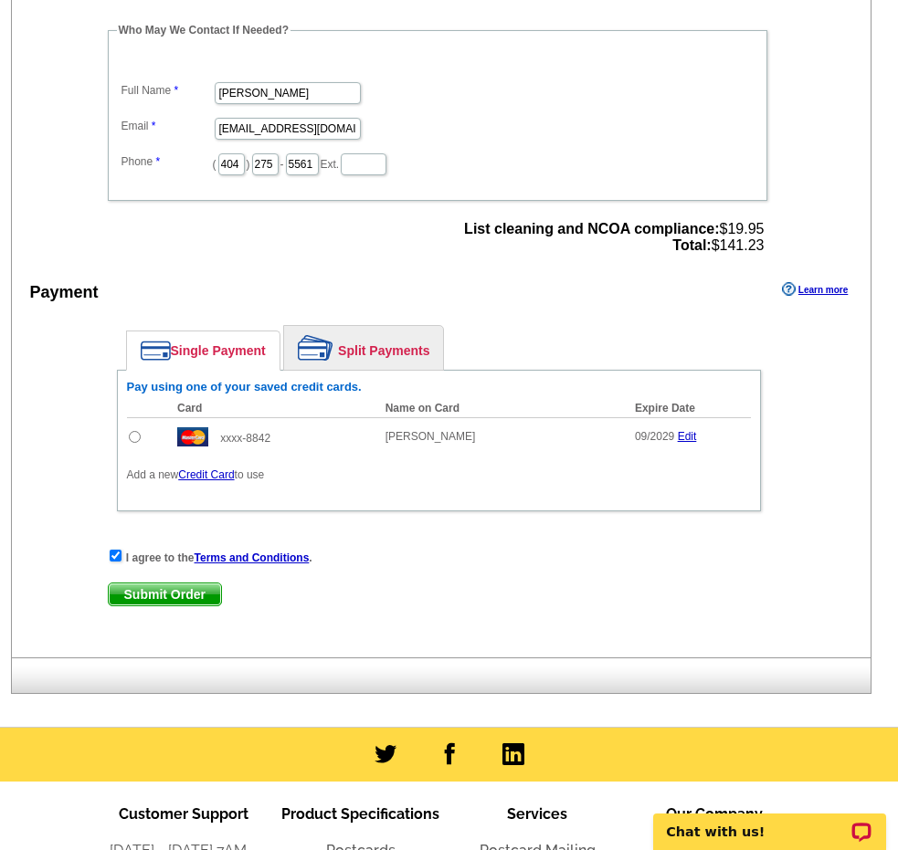
click at [132, 438] on input "radio" at bounding box center [135, 437] width 12 height 12
radio input "true"
click at [162, 592] on span "Submit Order" at bounding box center [165, 595] width 112 height 22
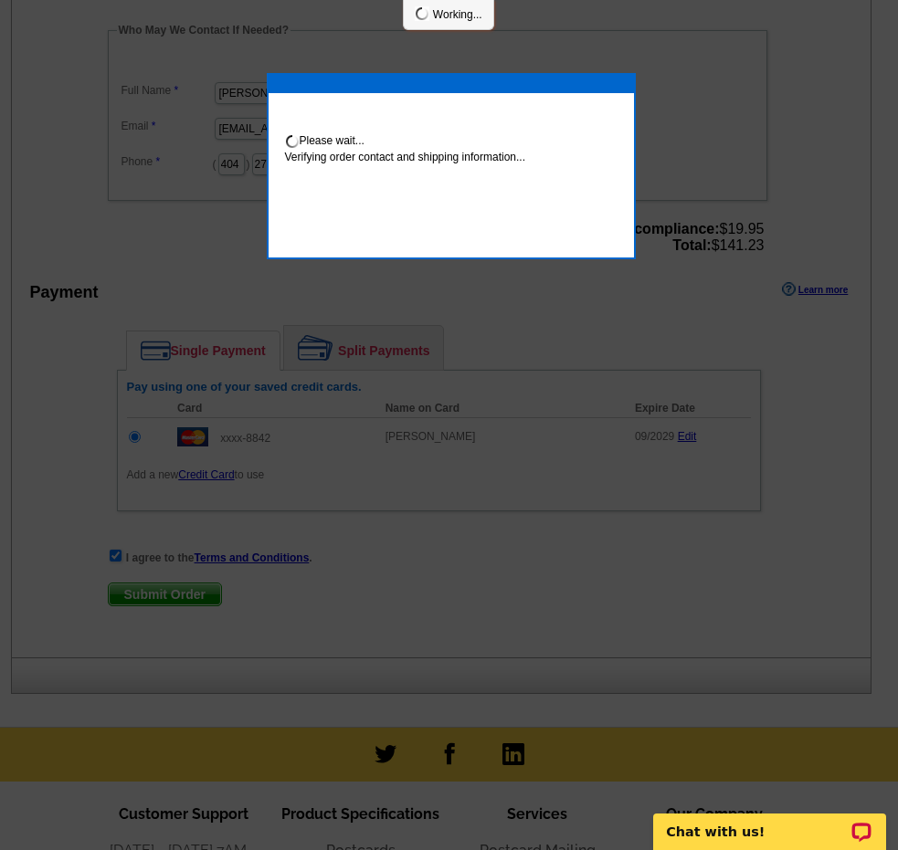
scroll to position [597, 0]
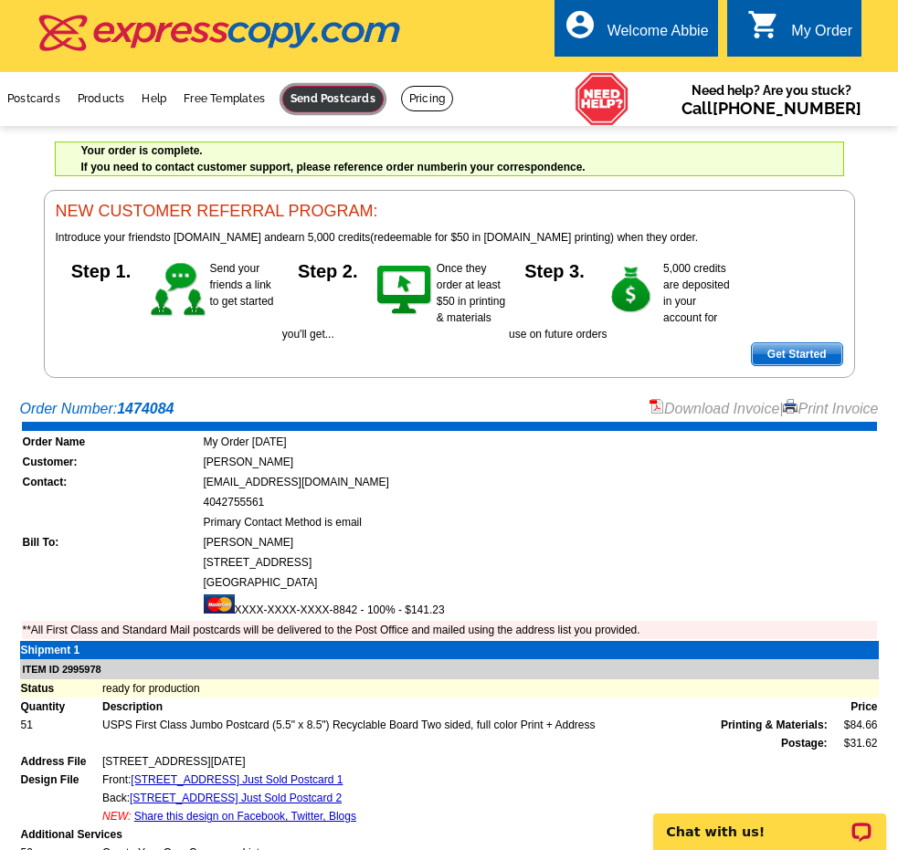
click at [352, 93] on link at bounding box center [332, 99] width 101 height 26
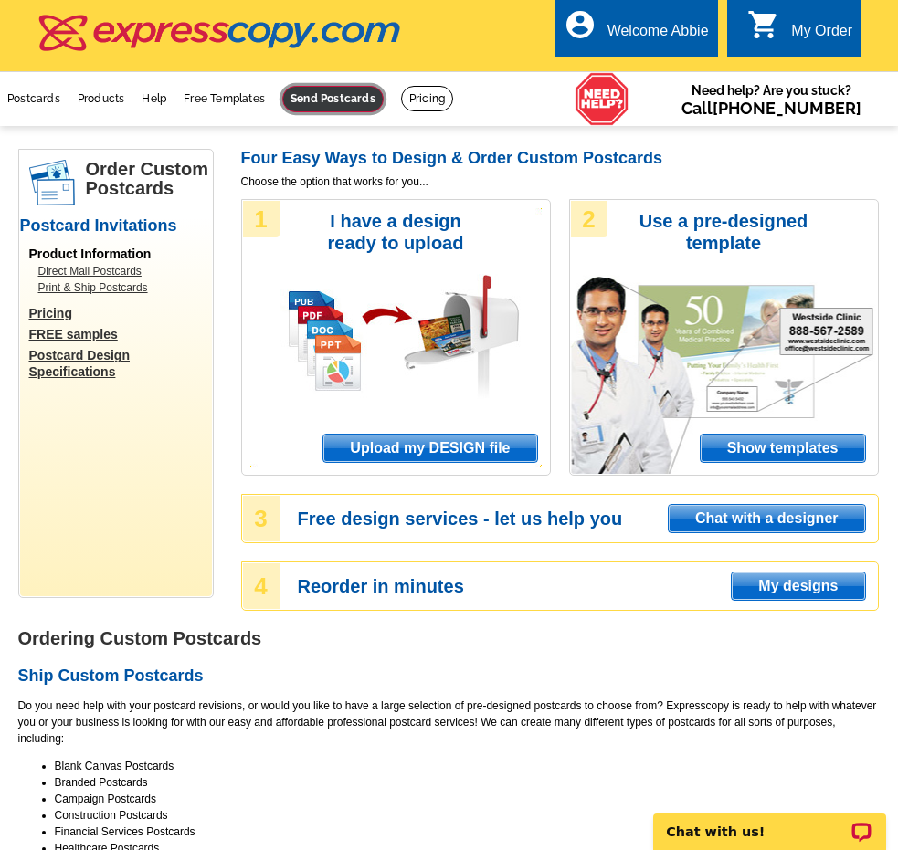
click at [345, 100] on link at bounding box center [332, 99] width 101 height 26
click at [321, 92] on link at bounding box center [332, 99] width 101 height 26
click at [410, 451] on span "Upload my DESIGN file" at bounding box center [429, 448] width 213 height 27
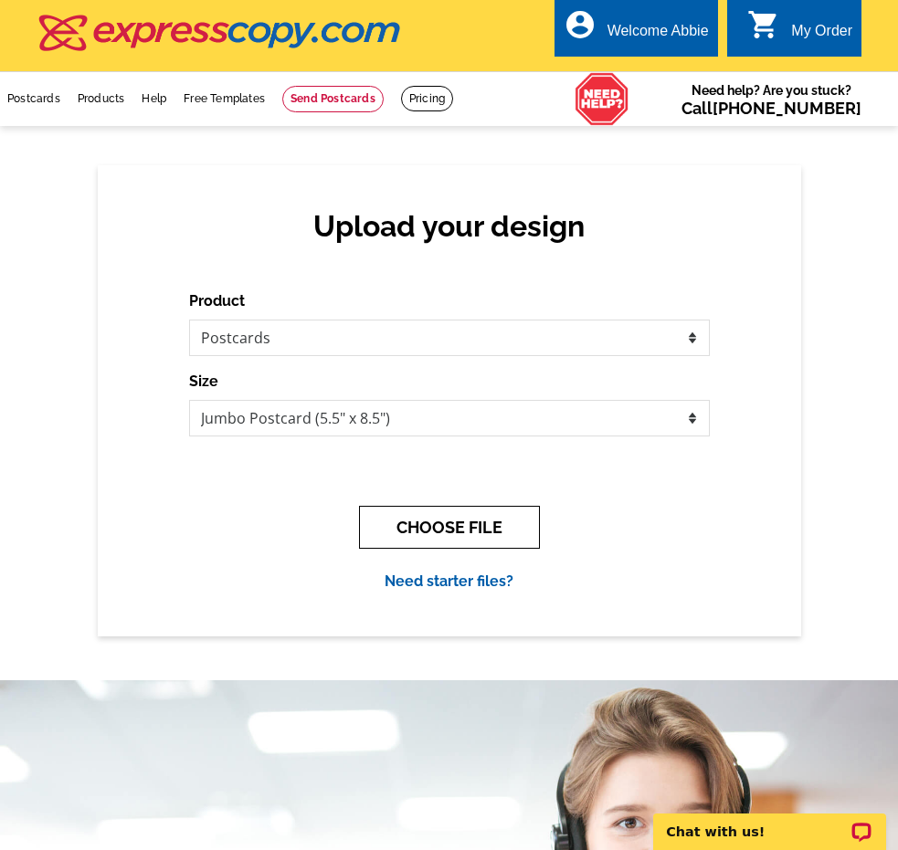
click at [492, 541] on button "CHOOSE FILE" at bounding box center [449, 527] width 181 height 43
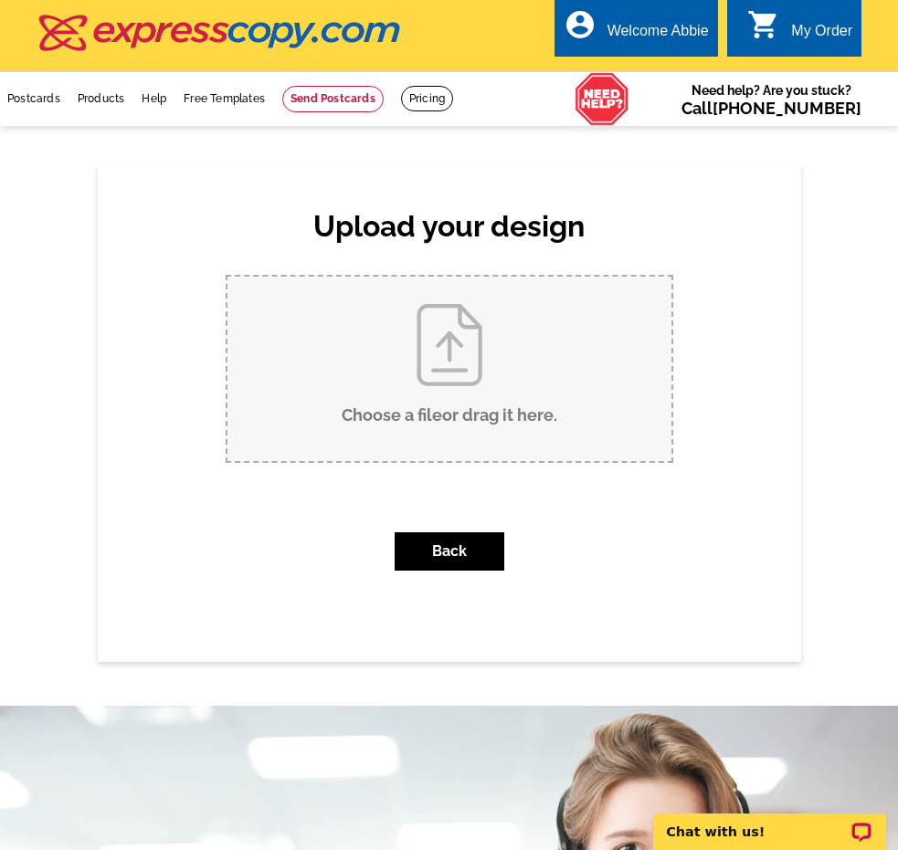
click at [417, 371] on input "Choose a file or drag it here ." at bounding box center [449, 369] width 444 height 184
type input "C:\fakepath\220 Huntington Rd NE Just Sold Postcard.pdf"
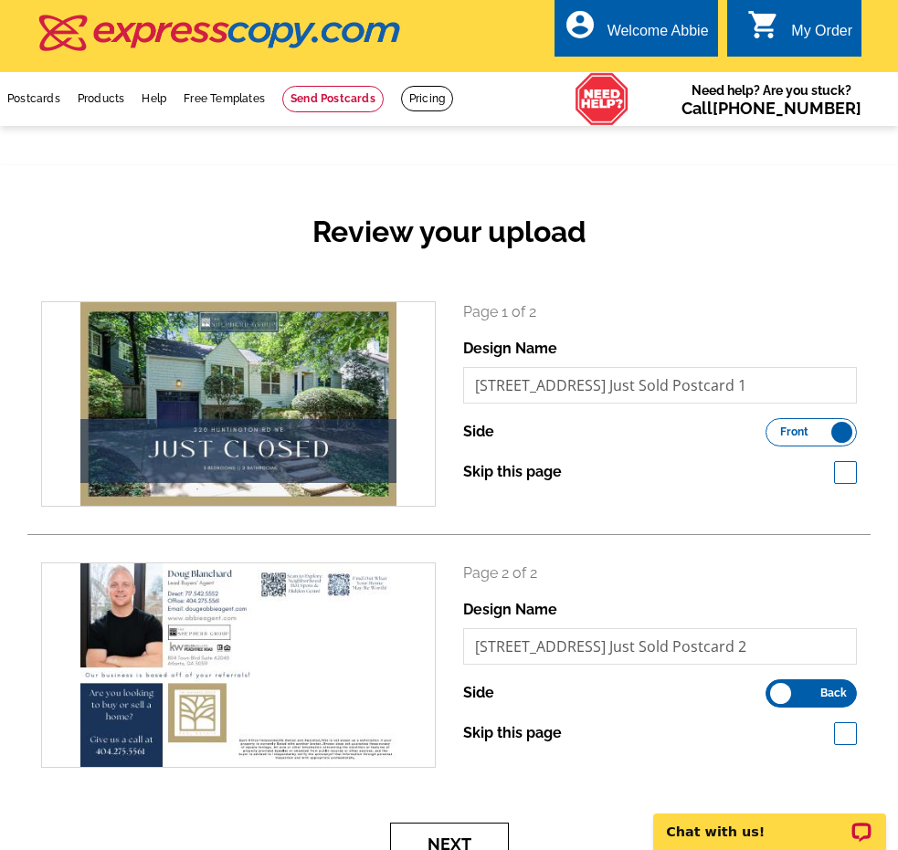
click at [459, 836] on button "Next" at bounding box center [449, 844] width 119 height 43
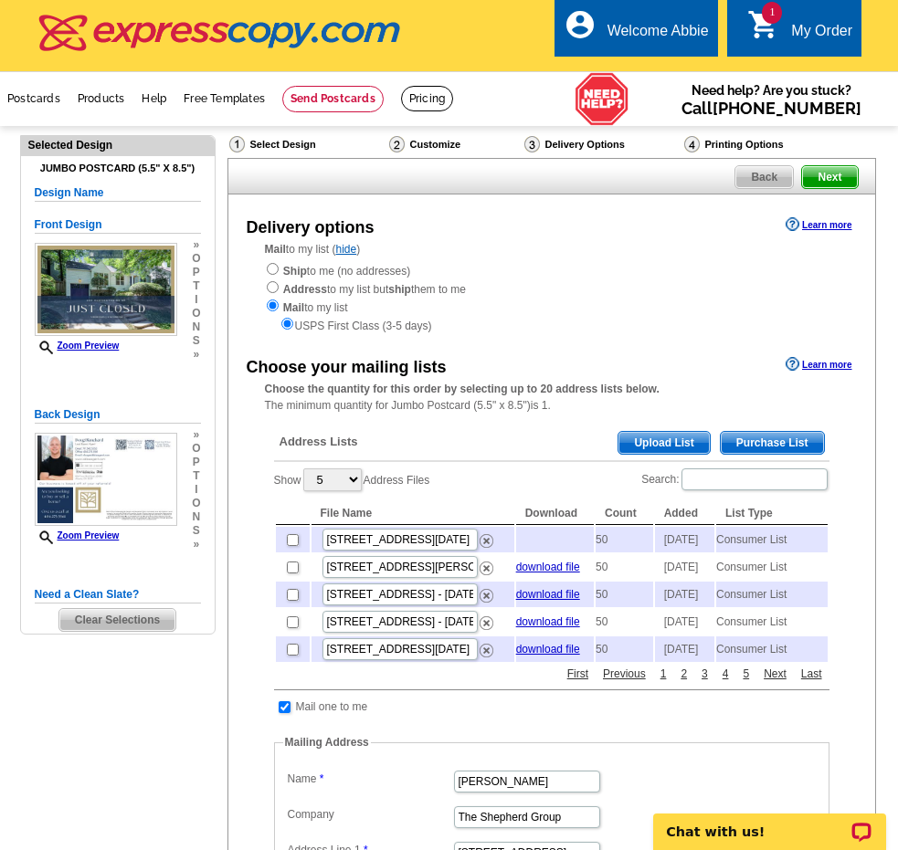
click at [796, 438] on span "Purchase List" at bounding box center [772, 443] width 103 height 22
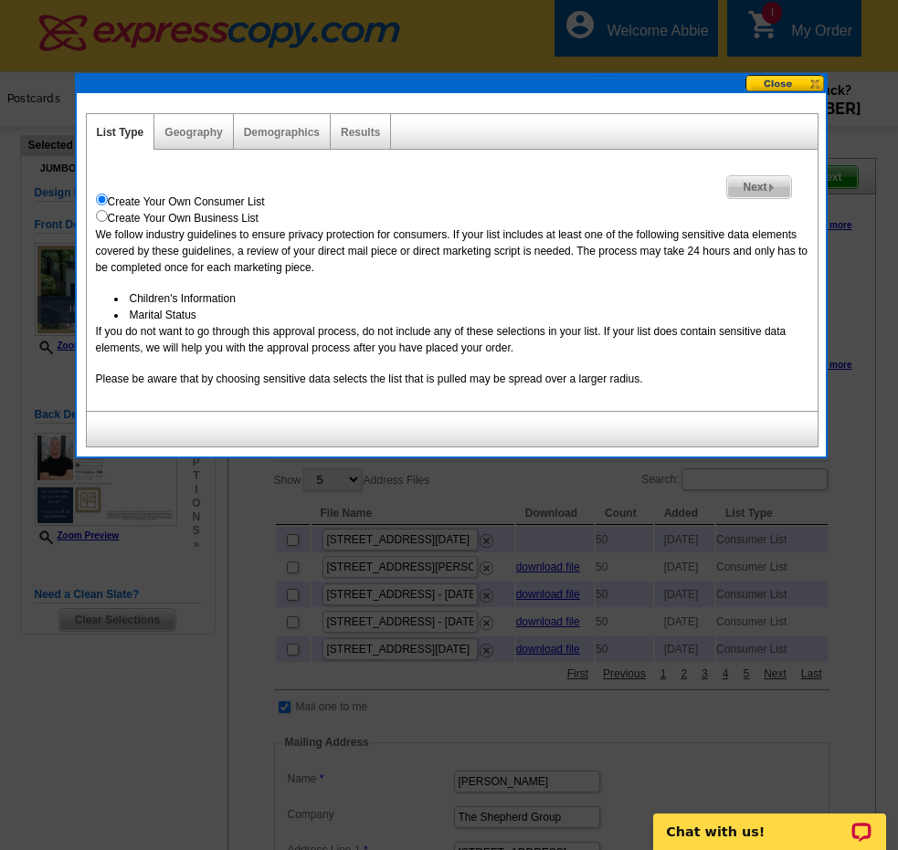
click at [759, 185] on span "Next" at bounding box center [758, 187] width 63 height 22
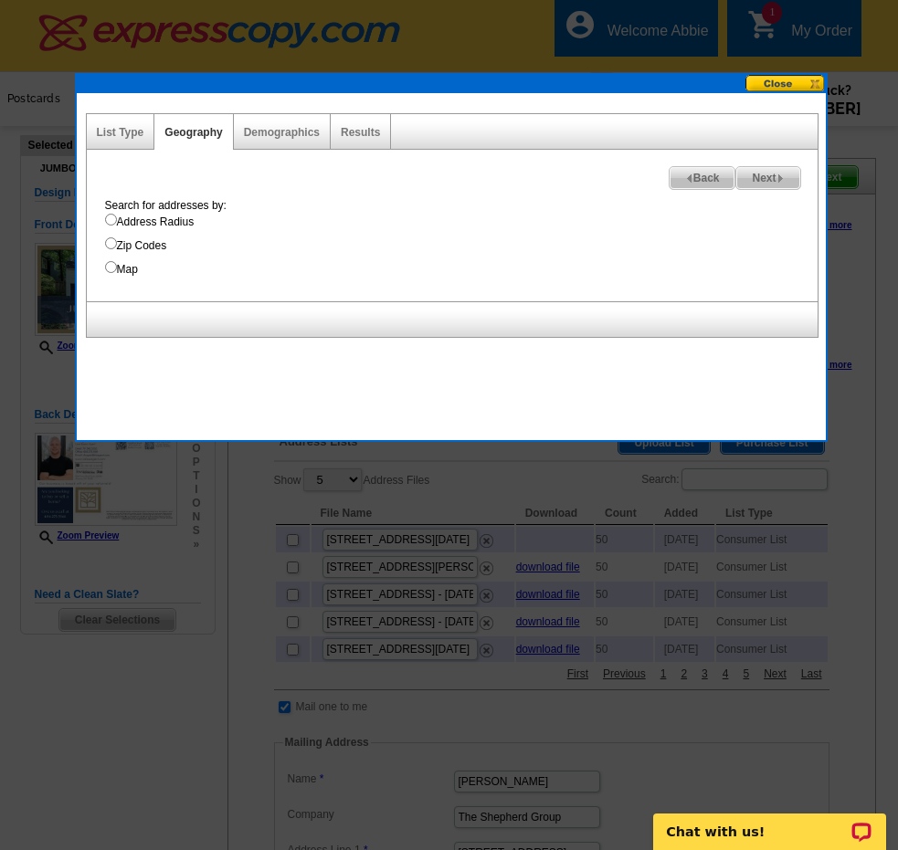
click at [151, 223] on label "Address Radius" at bounding box center [461, 222] width 712 height 16
click at [117, 223] on input "Address Radius" at bounding box center [111, 220] width 12 height 12
radio input "true"
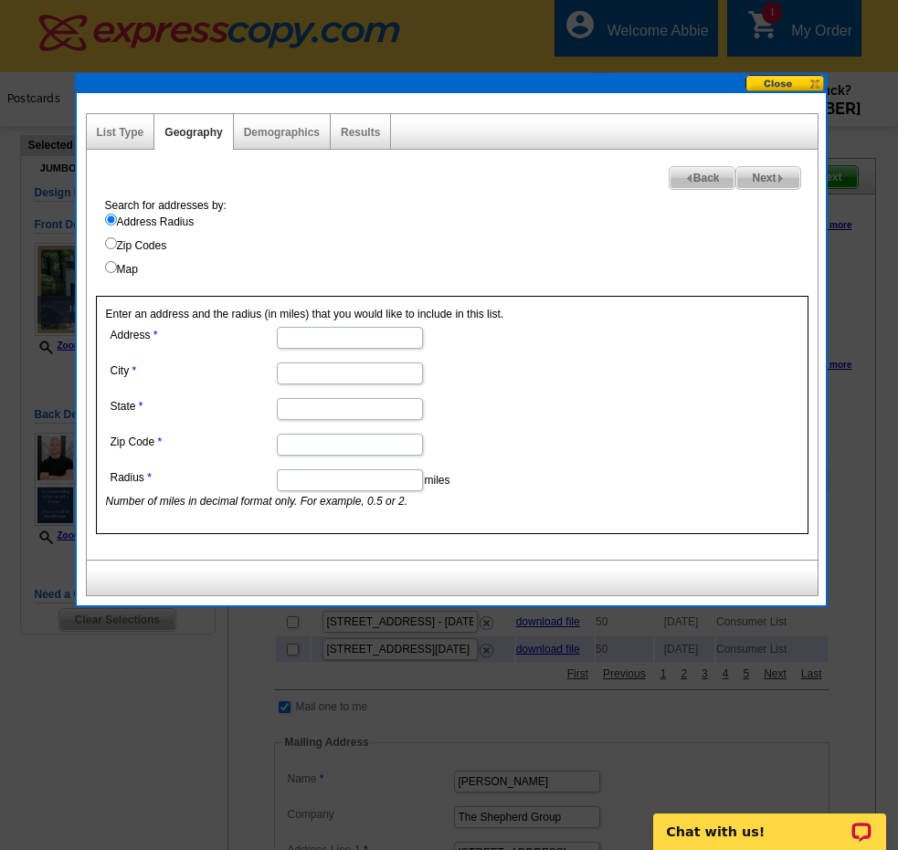
click at [327, 342] on input "Address" at bounding box center [350, 338] width 146 height 22
type input "220 Huntington Rd NE"
type input "Atlanta"
type input "GA"
type input "30309"
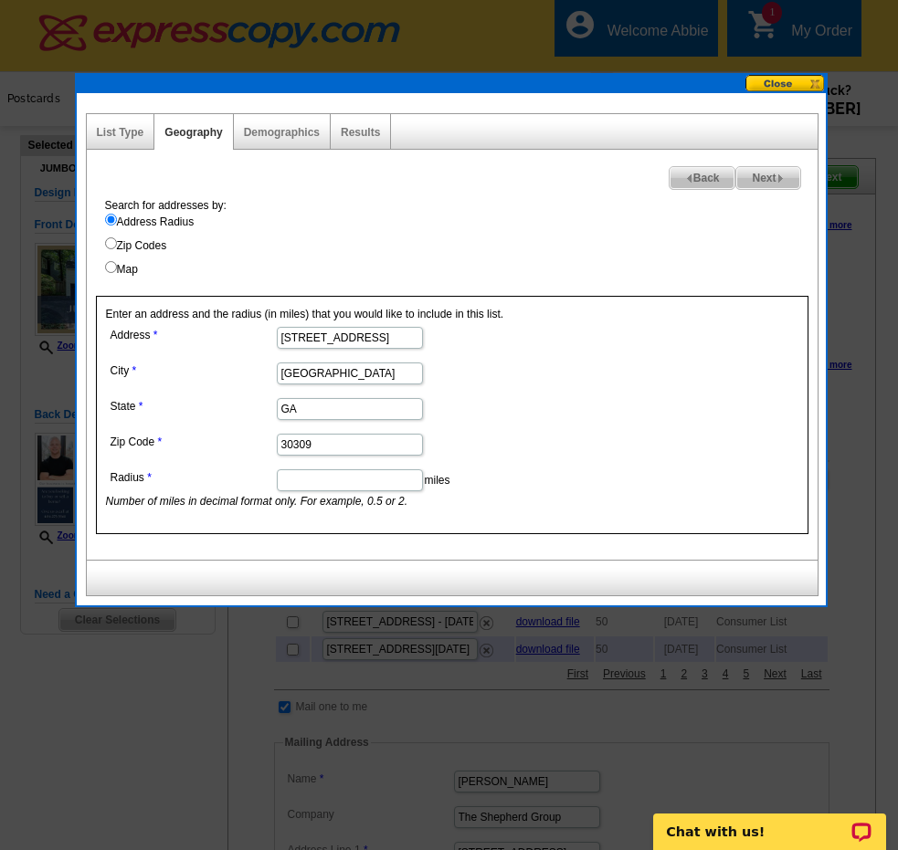
click at [340, 474] on input "Radius" at bounding box center [350, 480] width 146 height 22
click at [380, 550] on div "Search for addresses by: Address Radius Zip Codes Map Enter an address and the …" at bounding box center [452, 378] width 731 height 363
click at [341, 484] on input "Radius" at bounding box center [350, 480] width 146 height 22
type input ".5"
click at [761, 168] on span "Next" at bounding box center [767, 178] width 63 height 22
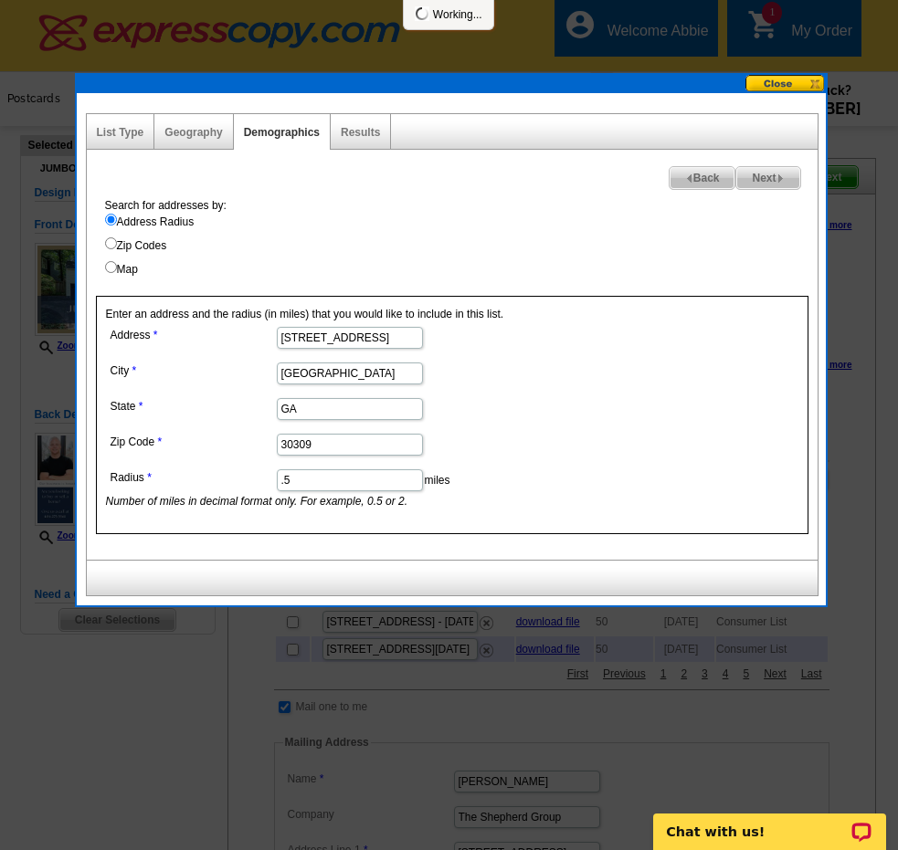
select select
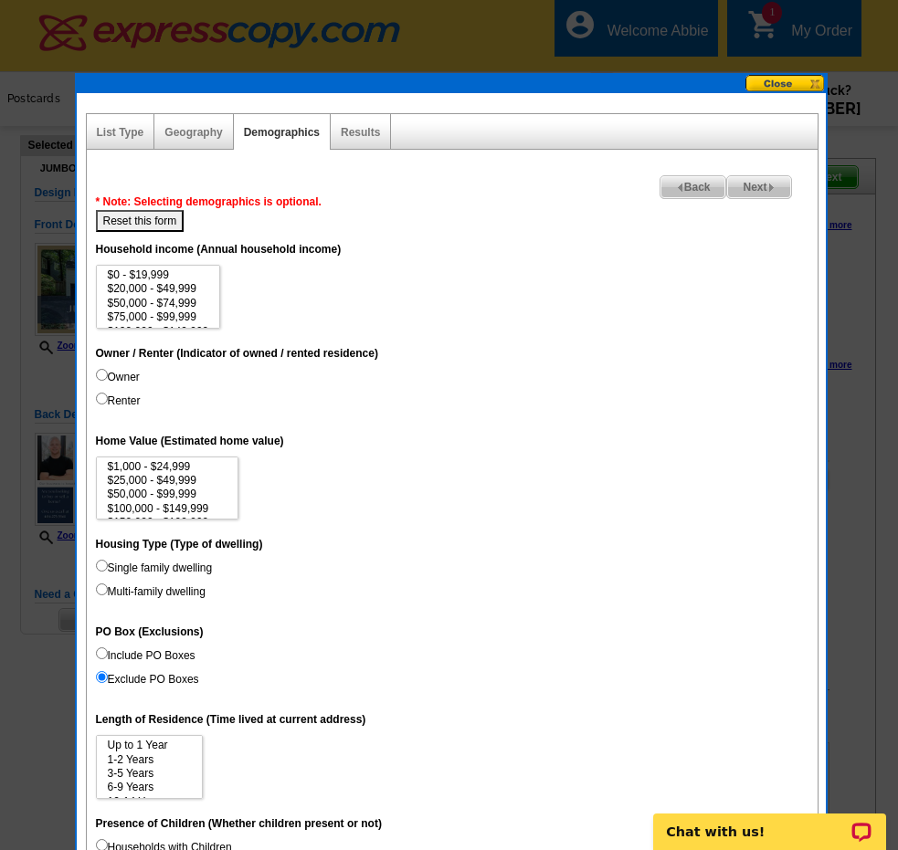
click at [753, 187] on span "Next" at bounding box center [758, 187] width 63 height 22
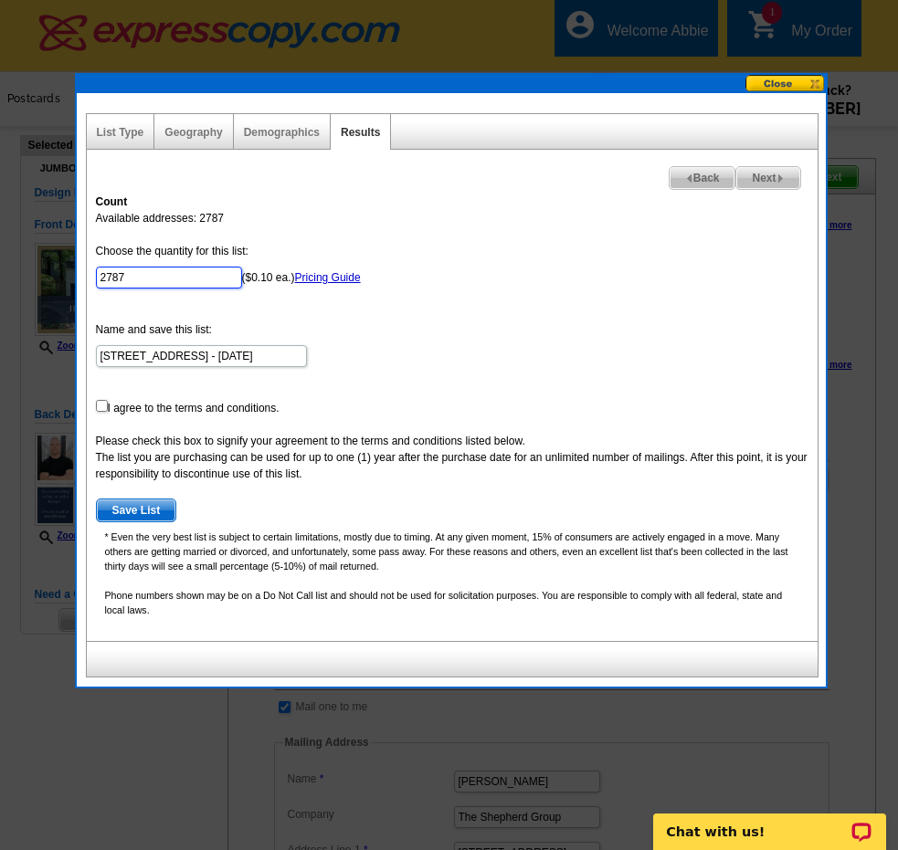
click at [183, 281] on input "2787" at bounding box center [169, 278] width 146 height 22
click at [181, 285] on input "Choose the quantity for this list:" at bounding box center [169, 278] width 146 height 22
type input "50"
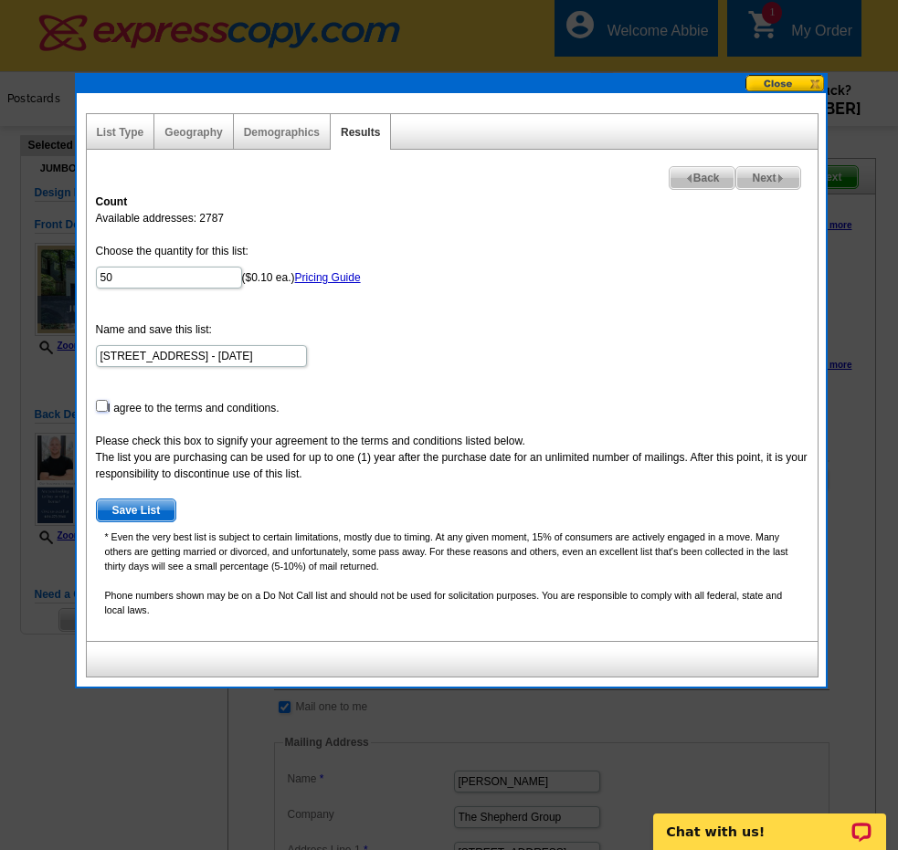
click at [101, 408] on input "checkbox" at bounding box center [102, 406] width 12 height 12
checkbox input "true"
click at [144, 526] on div "Count Available addresses: 2787 Choose the quantity for this list: 50 ($0.10 ea…" at bounding box center [452, 412] width 731 height 457
click at [140, 516] on span "Save List" at bounding box center [136, 511] width 79 height 22
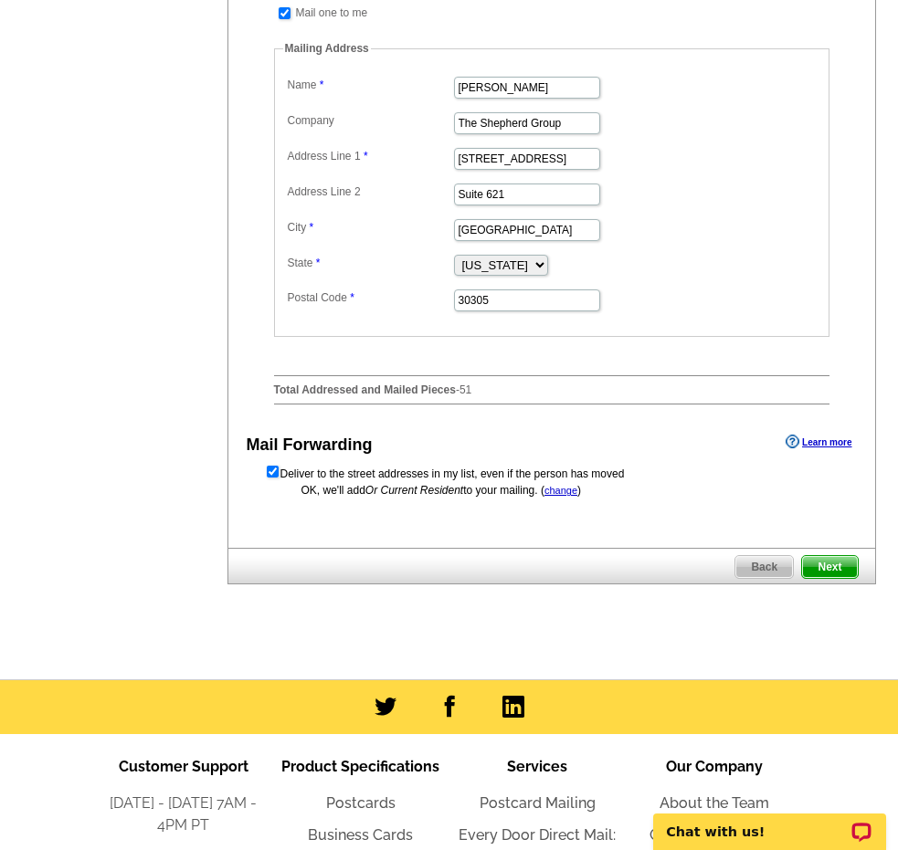
scroll to position [764, 0]
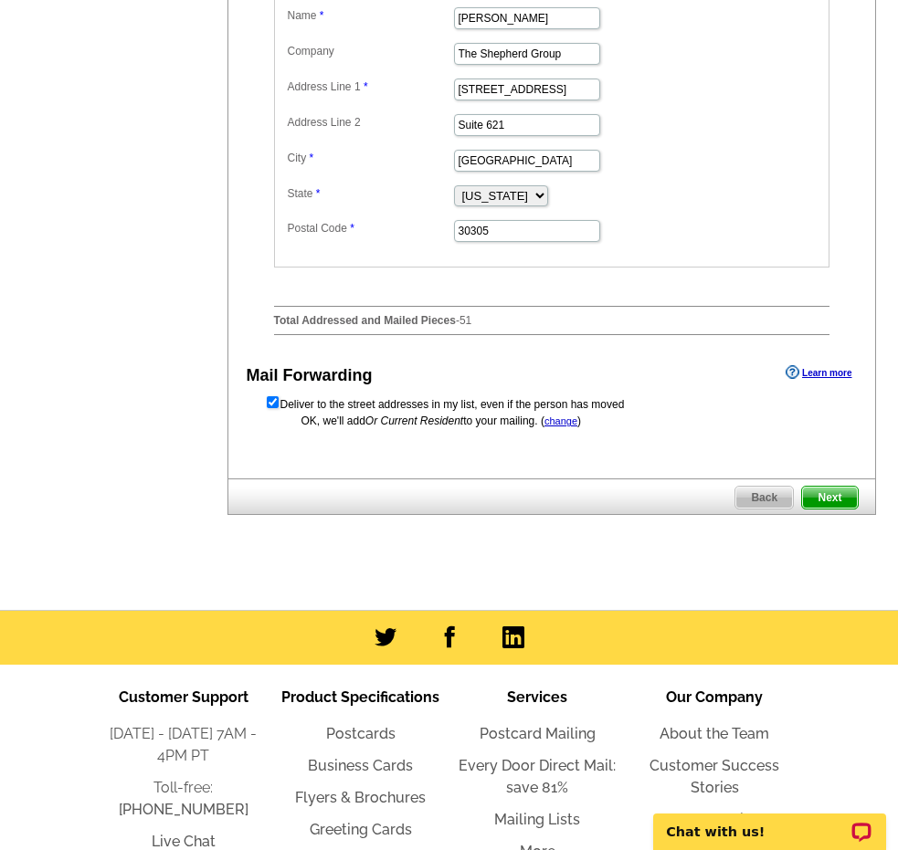
click at [833, 509] on span "Next" at bounding box center [829, 498] width 55 height 22
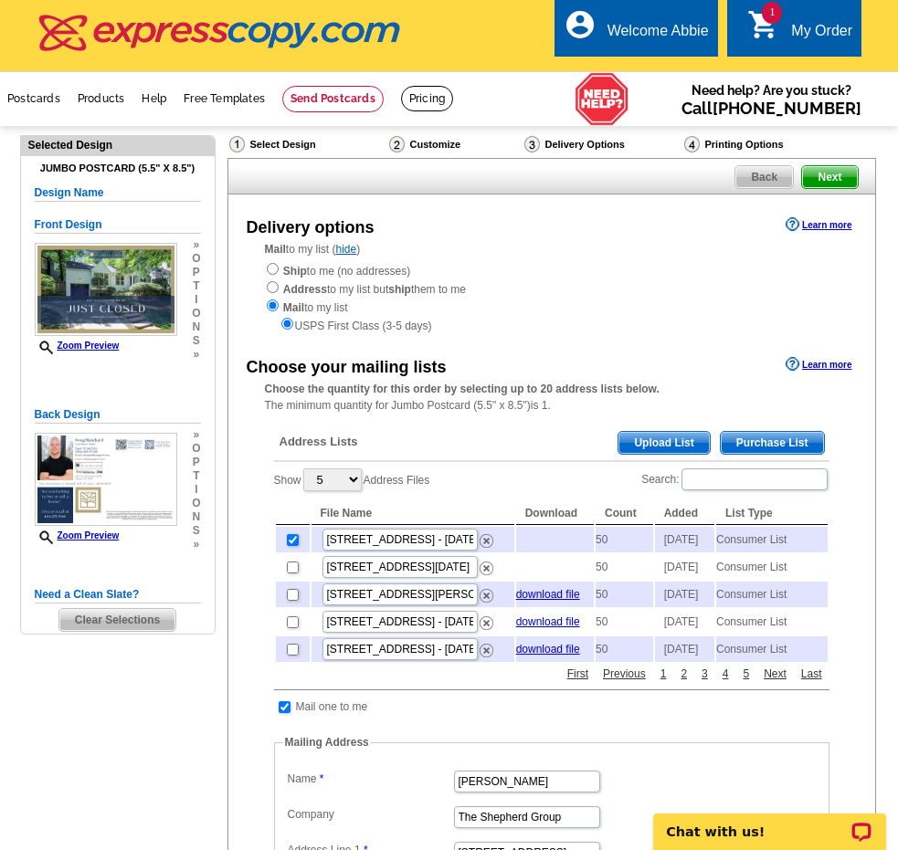
scroll to position [99, 0]
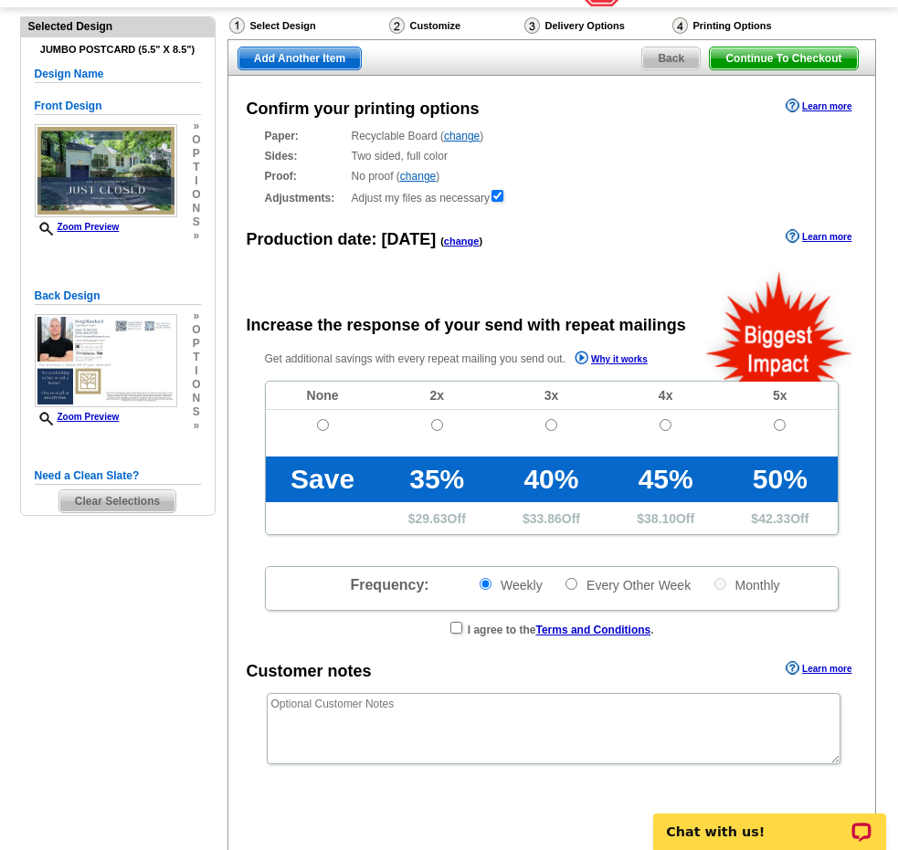
scroll to position [181, 0]
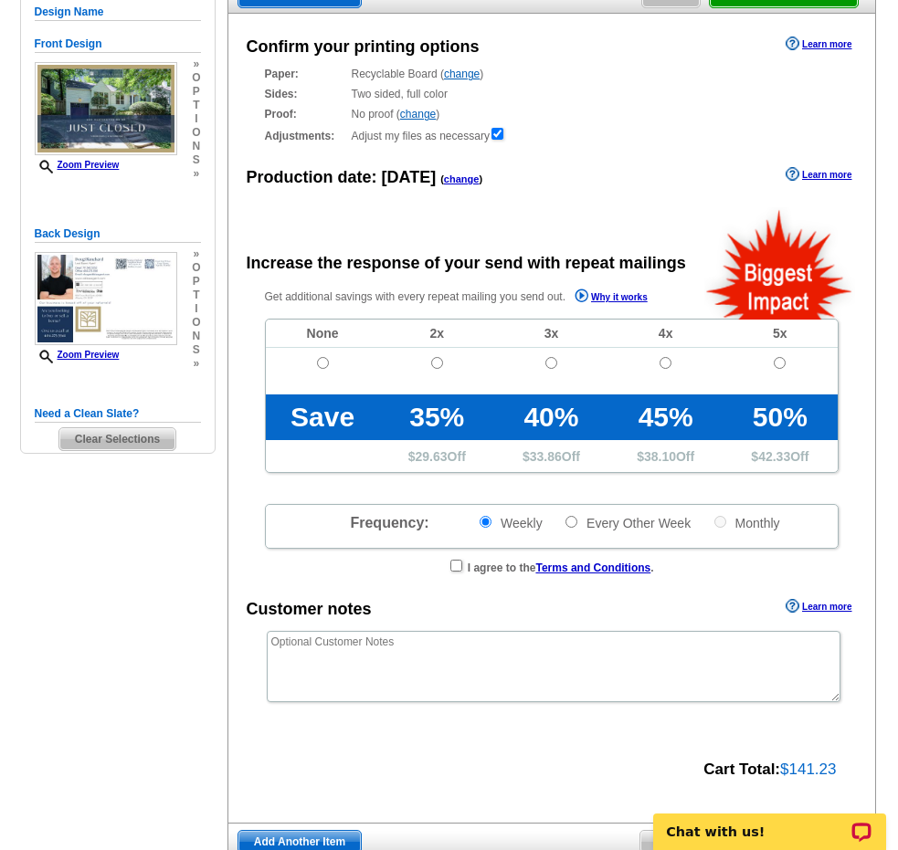
radio input "false"
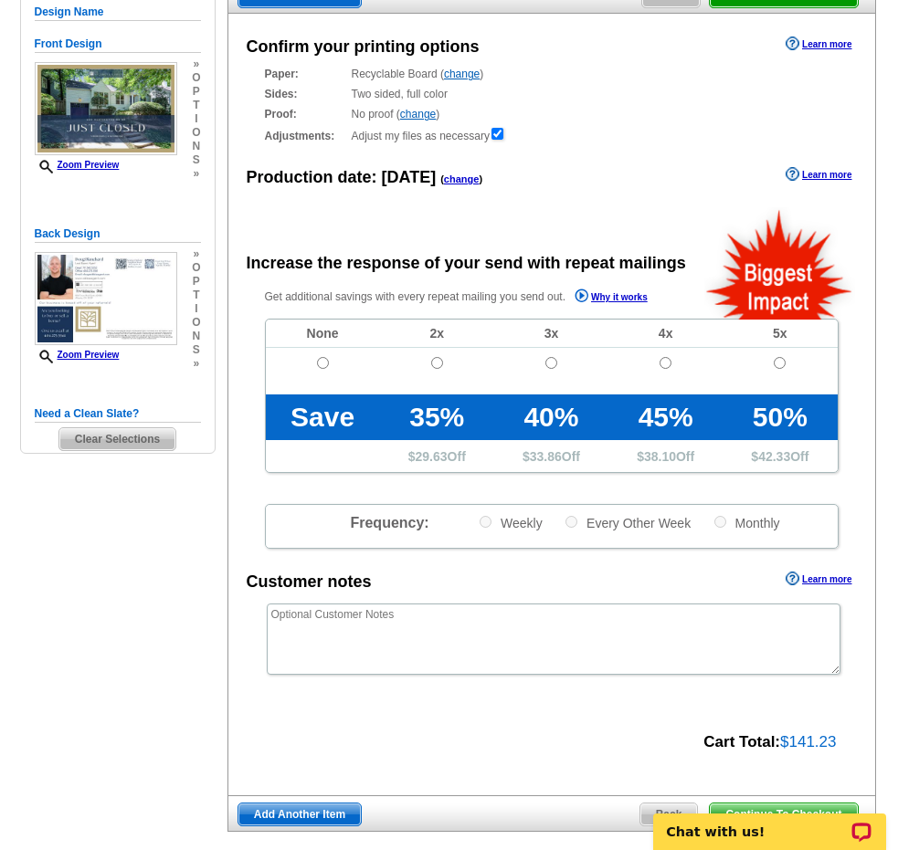
drag, startPoint x: 320, startPoint y: 351, endPoint x: 325, endPoint y: 365, distance: 15.6
click at [321, 353] on td at bounding box center [323, 371] width 114 height 47
click at [326, 360] on input "radio" at bounding box center [323, 363] width 12 height 12
radio input "true"
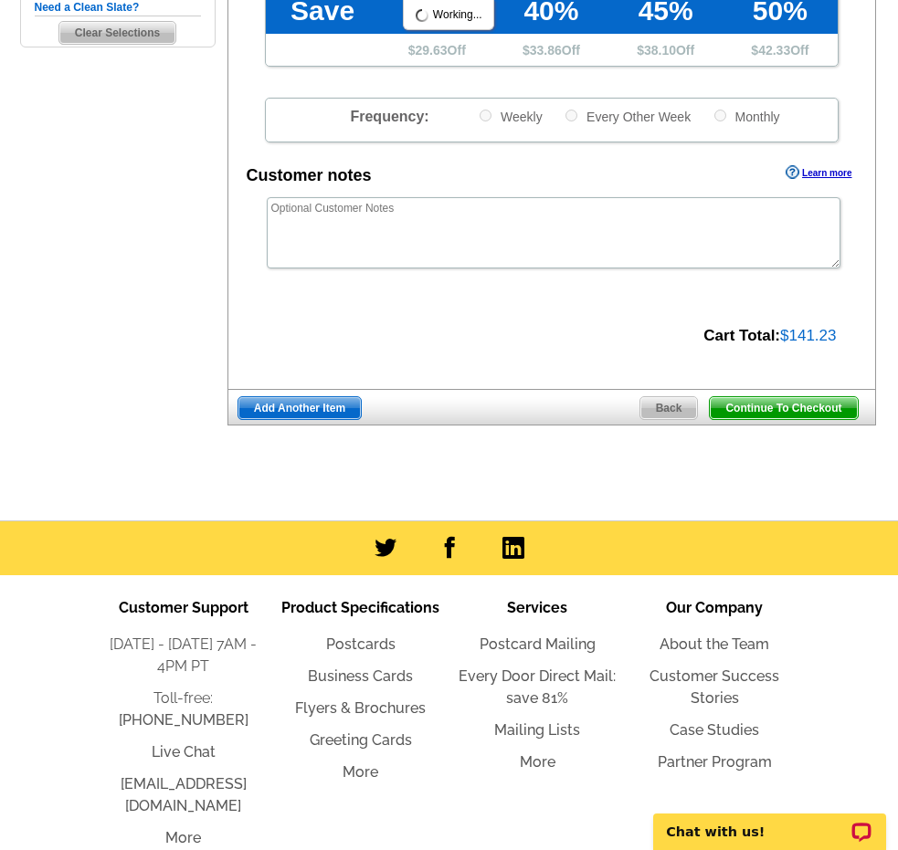
scroll to position [669, 0]
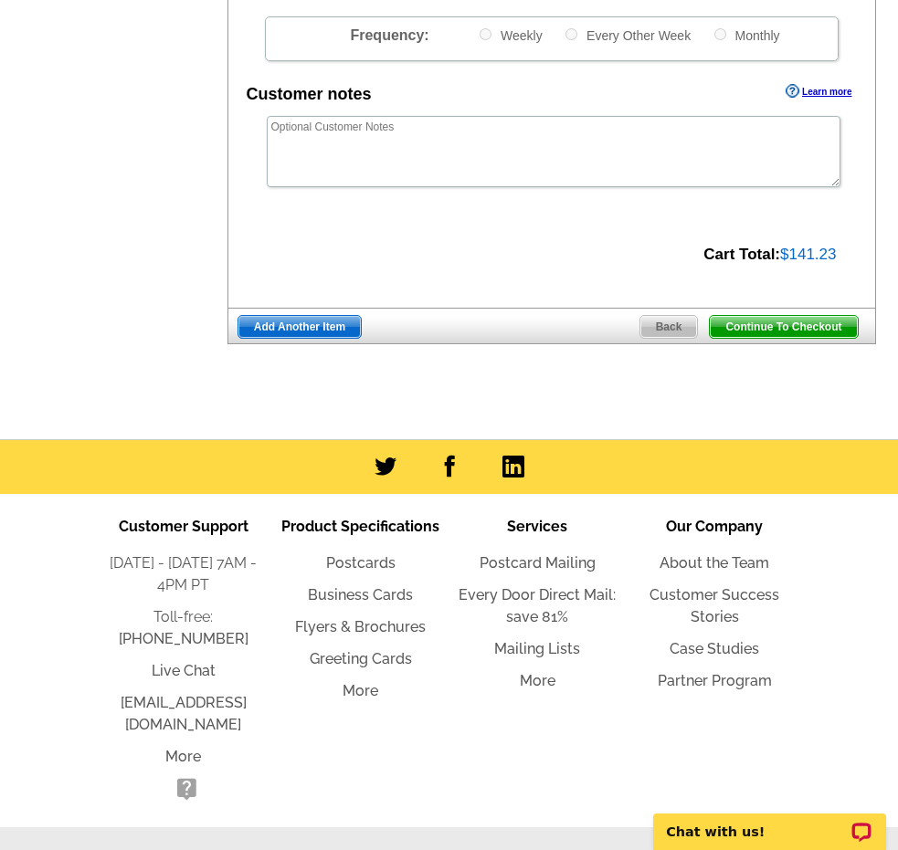
click at [730, 336] on span "Continue To Checkout" at bounding box center [783, 327] width 147 height 22
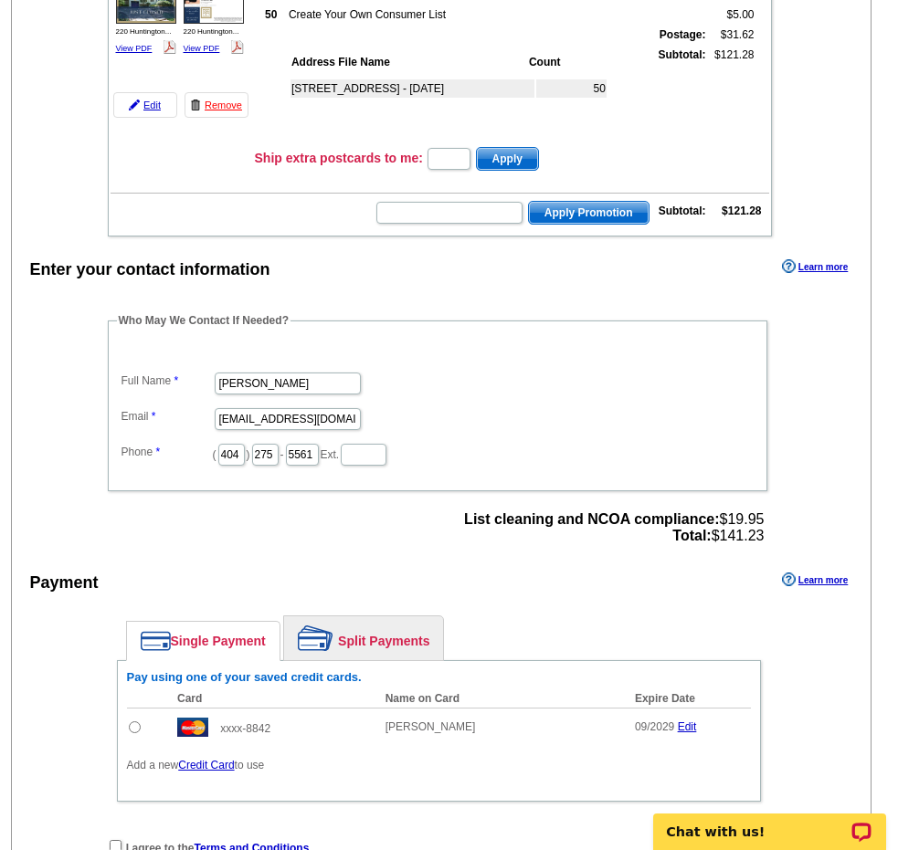
scroll to position [339, 0]
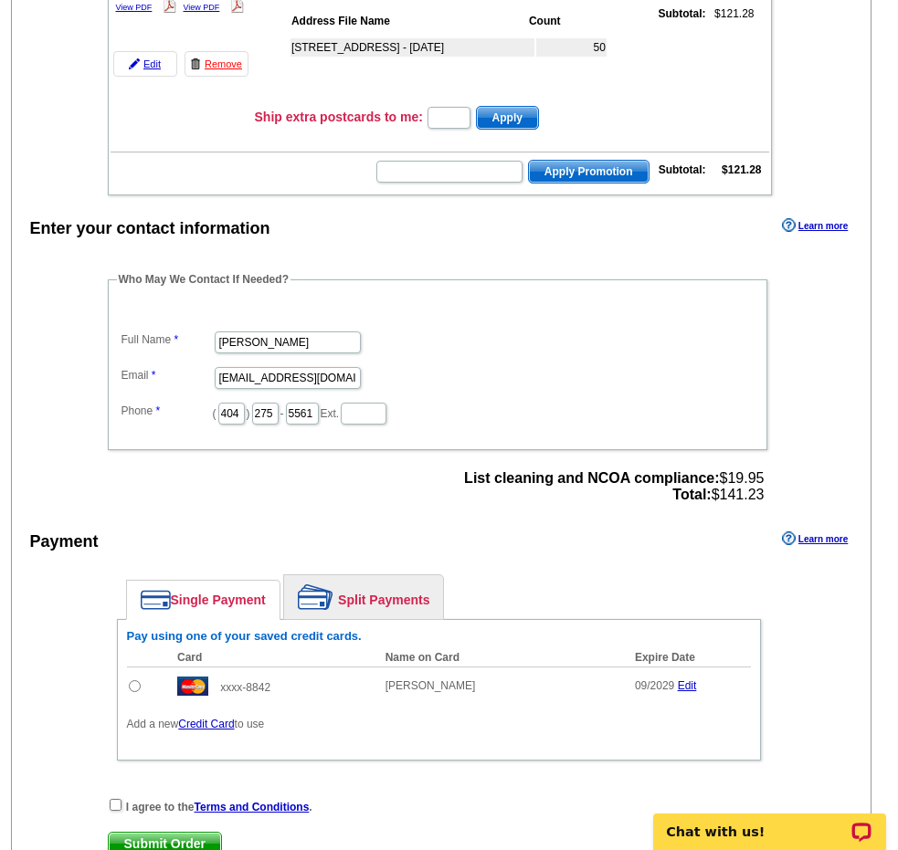
click at [142, 686] on td at bounding box center [148, 686] width 42 height 38
drag, startPoint x: 136, startPoint y: 686, endPoint x: 128, endPoint y: 751, distance: 65.4
click at [136, 686] on input "radio" at bounding box center [135, 686] width 12 height 12
radio input "true"
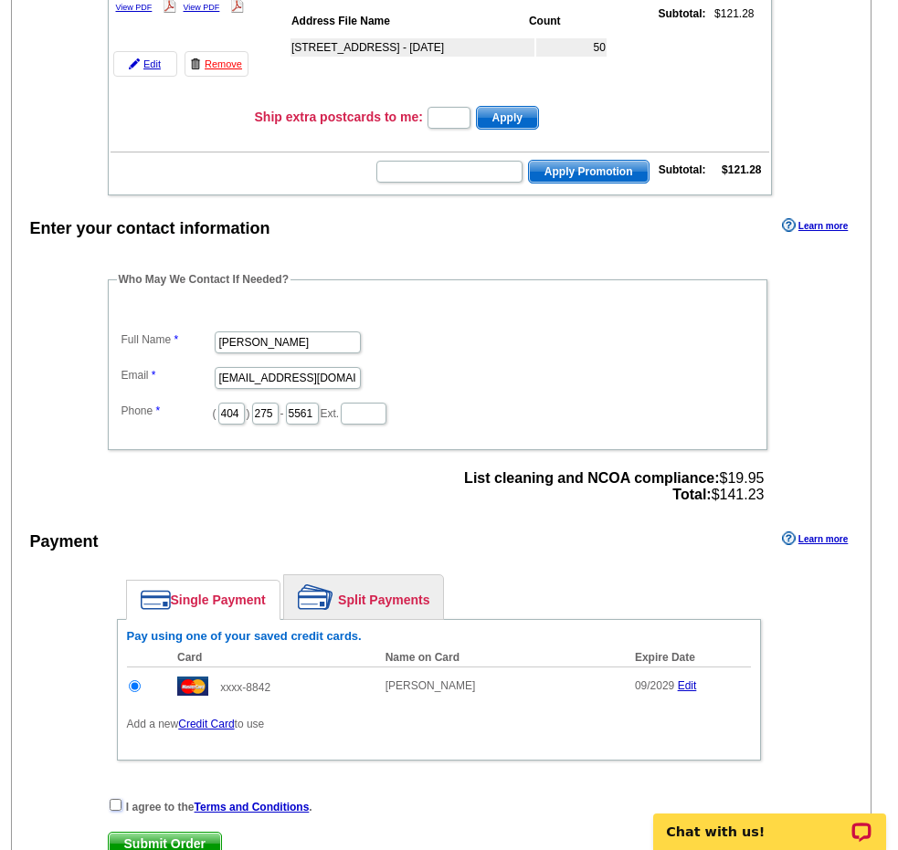
drag, startPoint x: 116, startPoint y: 806, endPoint x: 124, endPoint y: 816, distance: 13.0
click at [116, 806] on input "checkbox" at bounding box center [116, 805] width 12 height 12
checkbox input "true"
click at [132, 835] on span "Submit Order" at bounding box center [165, 844] width 112 height 22
